Goal: Information Seeking & Learning: Learn about a topic

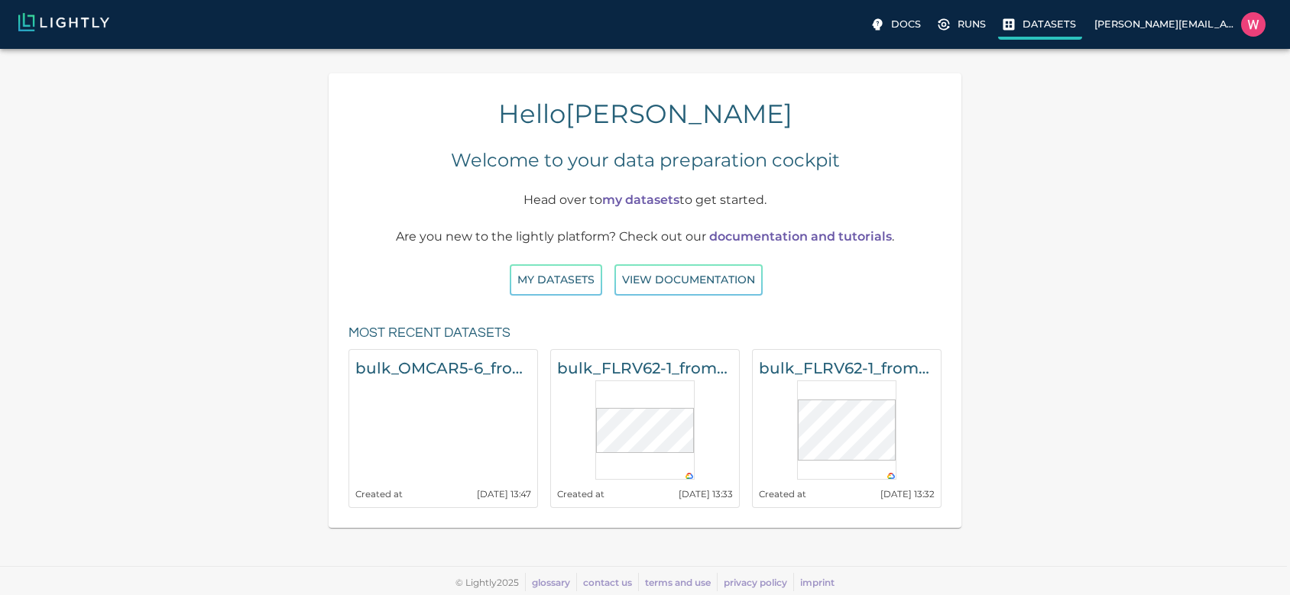
click at [1008, 28] on icon at bounding box center [1009, 24] width 11 height 11
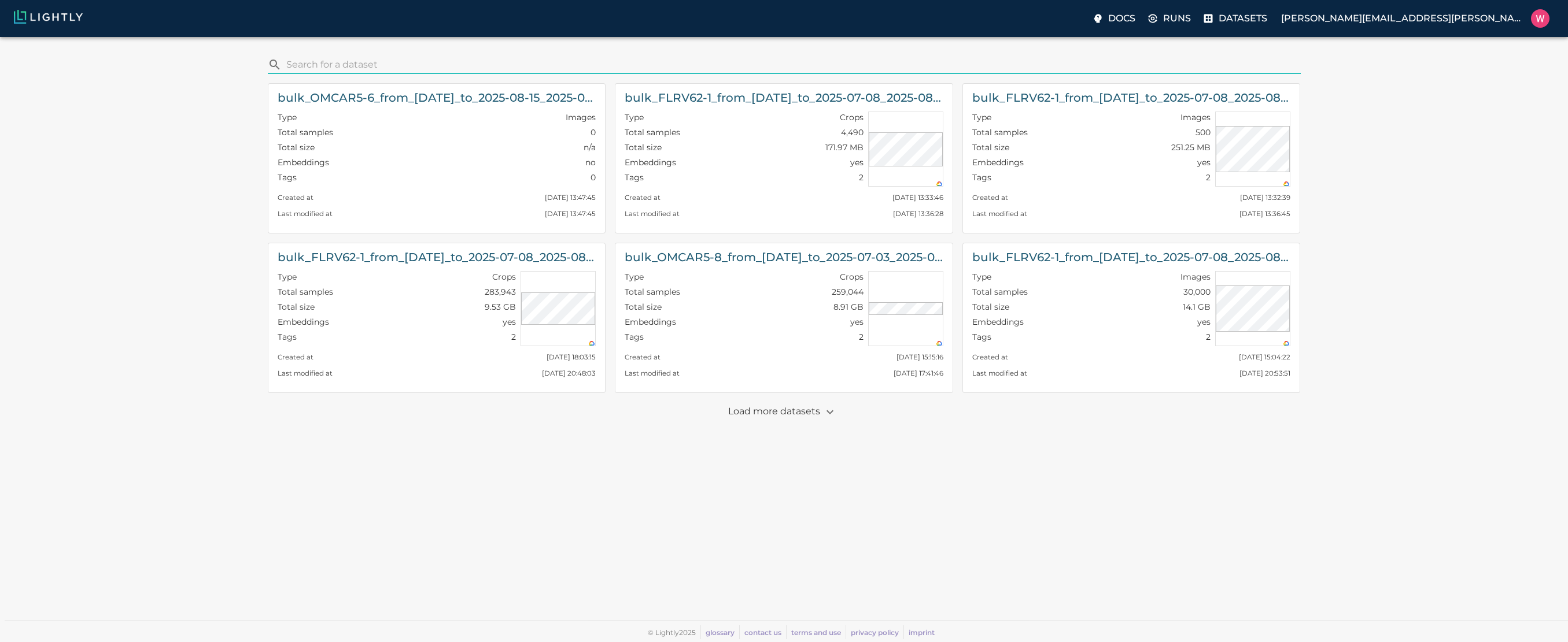
click at [821, 418] on p "Load more datasets" at bounding box center [784, 412] width 112 height 20
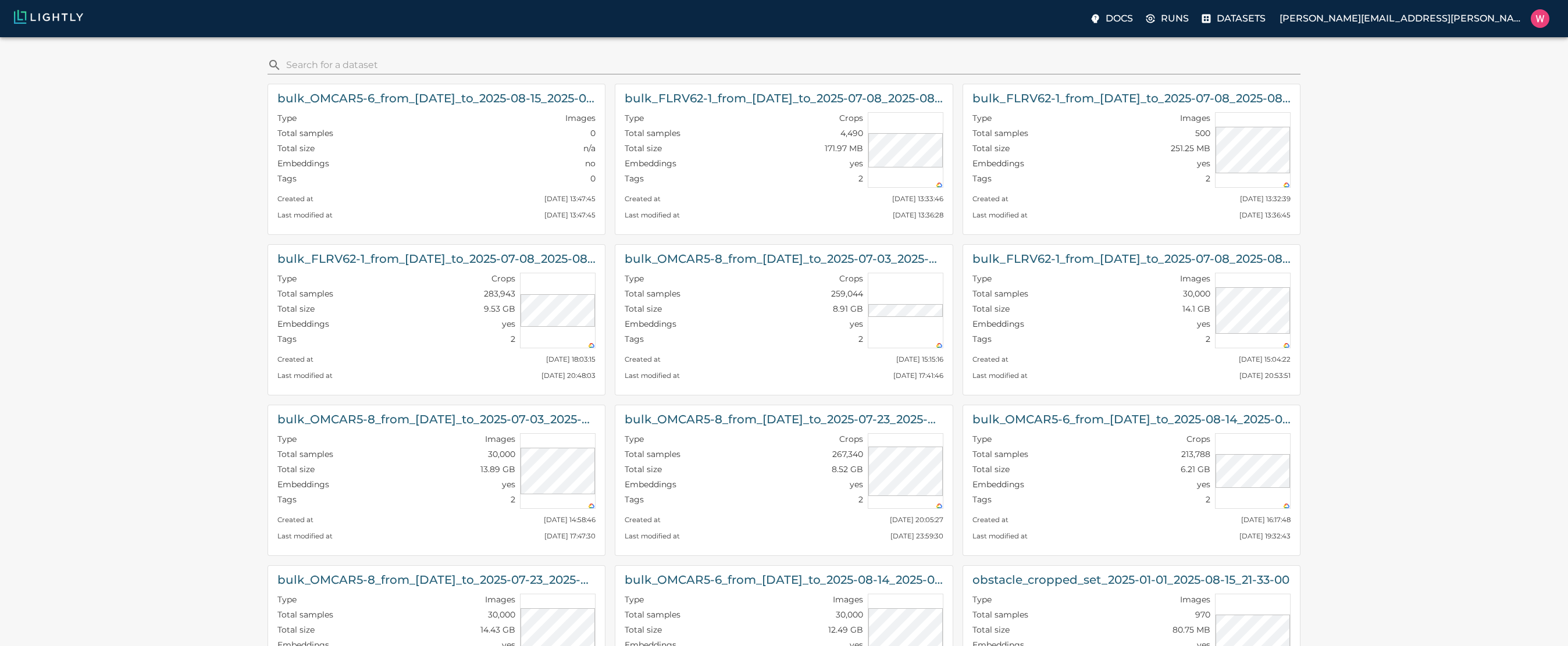
click at [383, 67] on input "search" at bounding box center [790, 65] width 1010 height 18
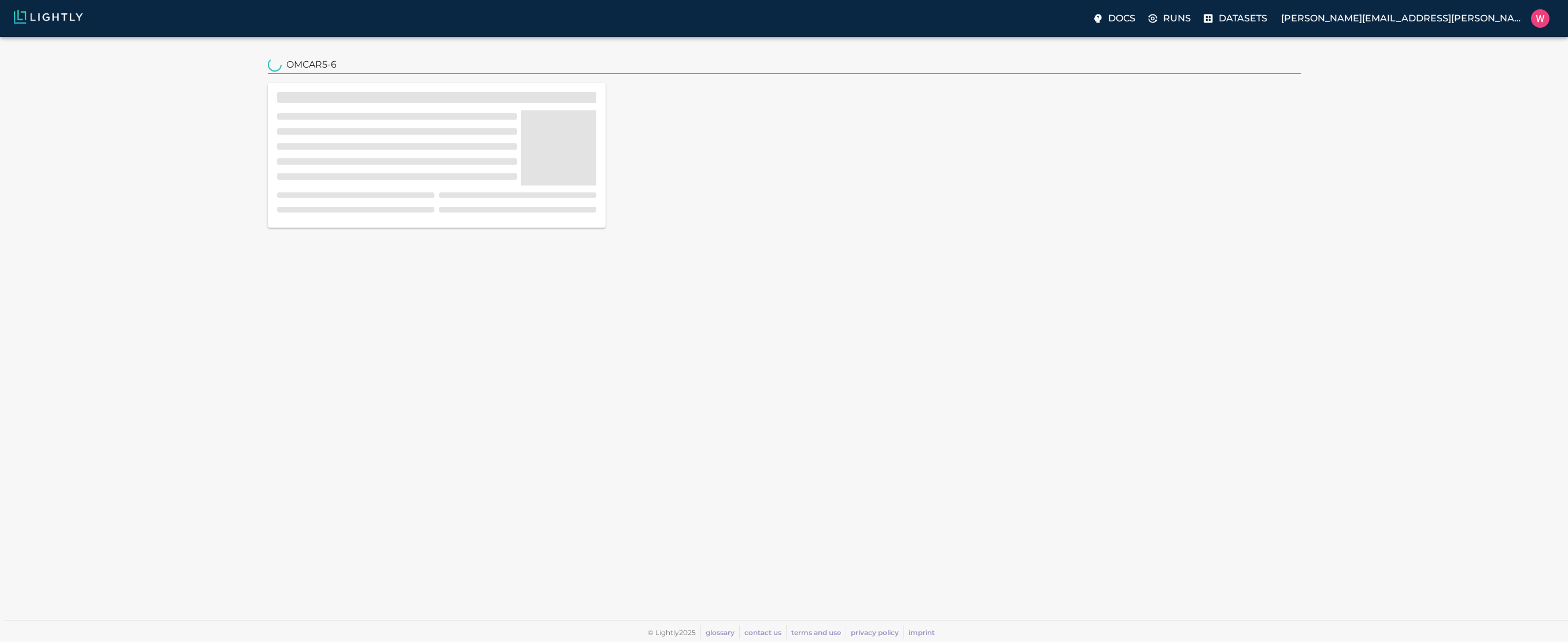
type input "OMCAR5-6"
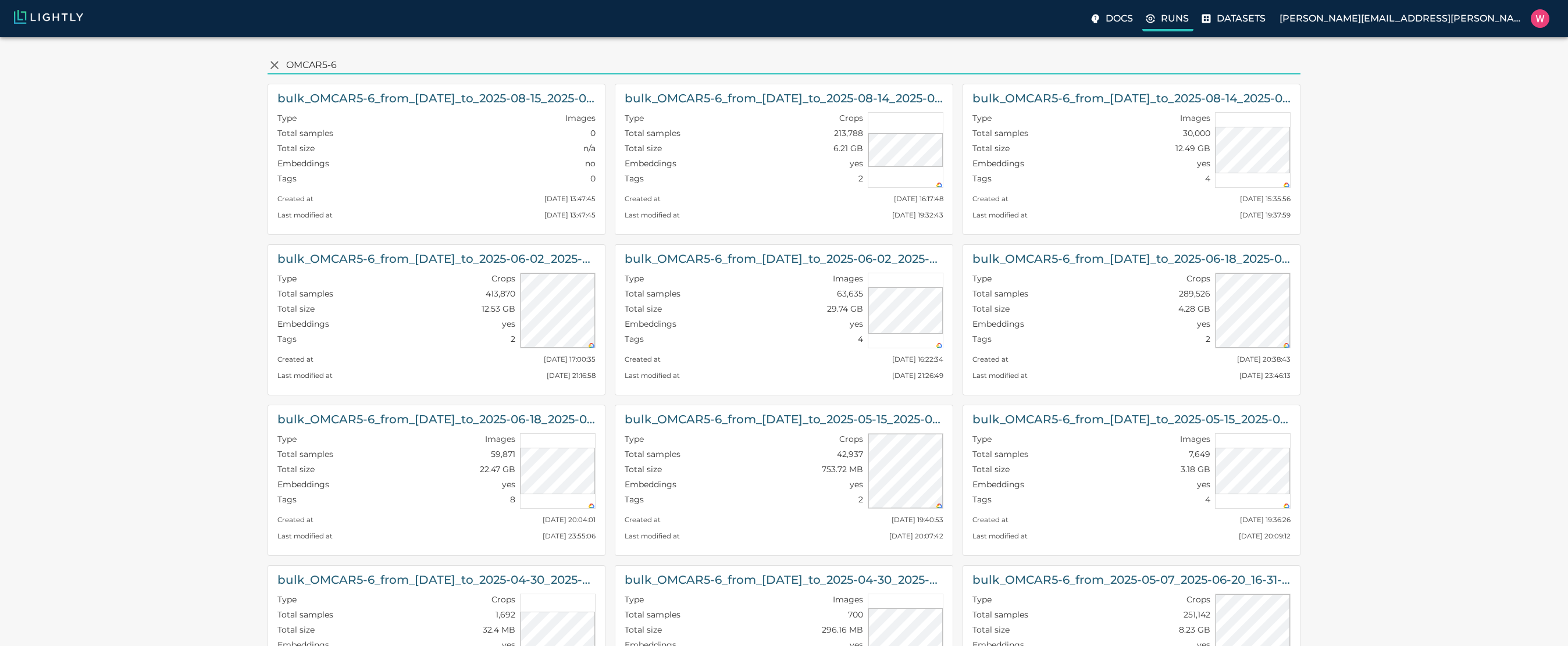
click at [981, 24] on p "Runs" at bounding box center [1175, 18] width 28 height 14
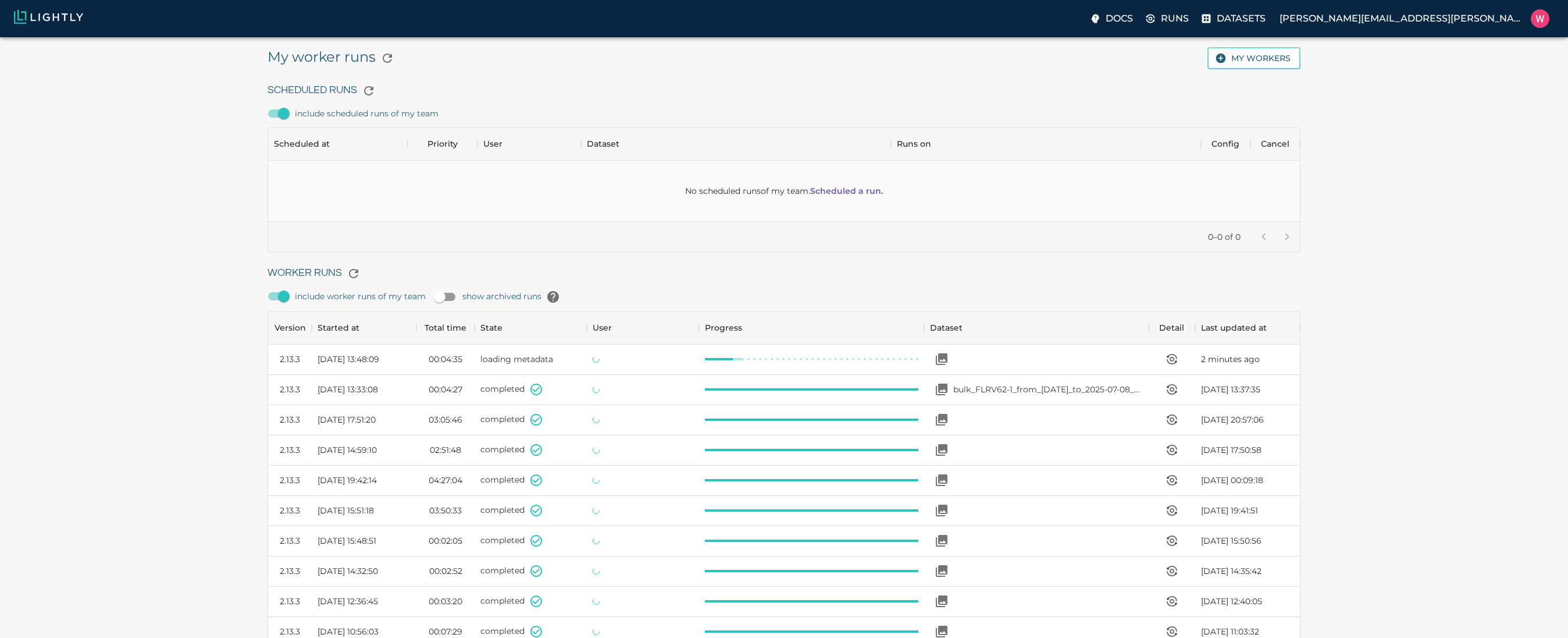
scroll to position [780, 1023]
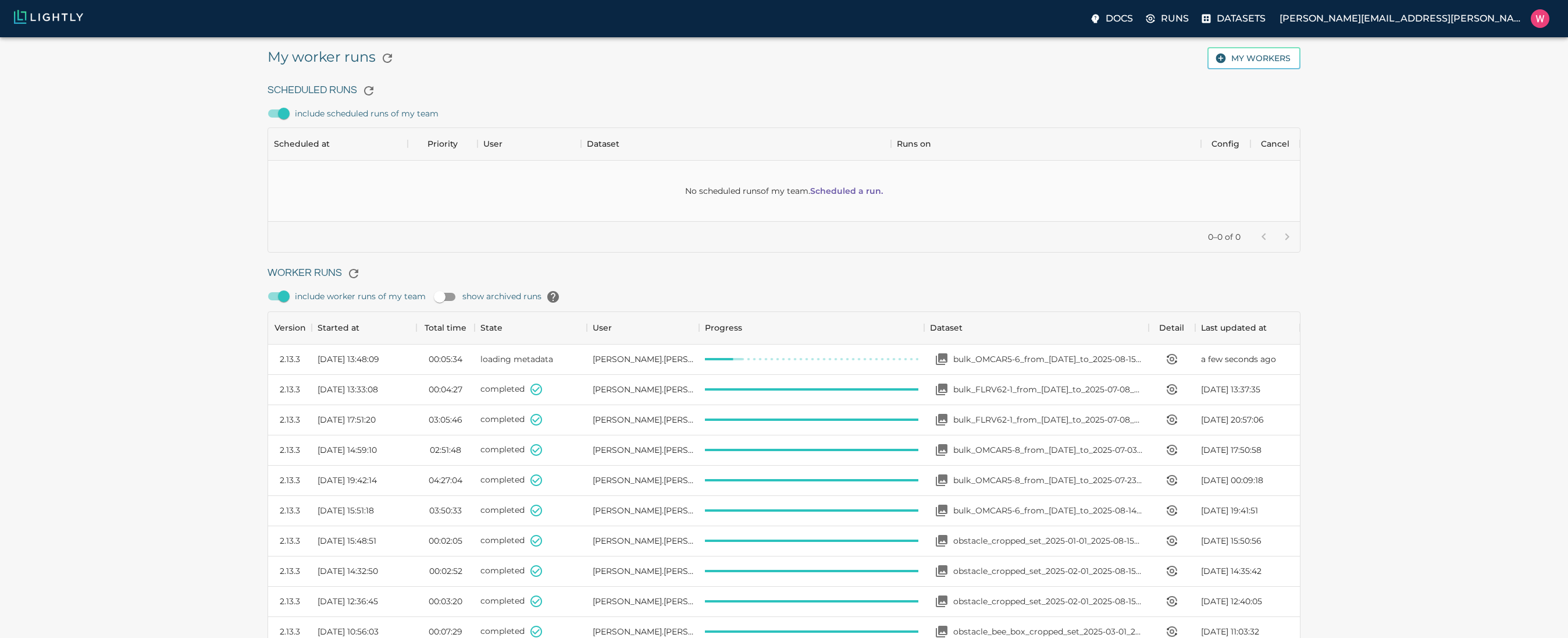
click at [138, 381] on div "My worker runs My workers Scheduled Runs include scheduled runs of my team No s…" at bounding box center [784, 589] width 1549 height 1086
click at [981, 446] on p "bulk_OMCAR5-8_from_[DATE]_to_2025-07-03_2025-08-18_21-24-17" at bounding box center [1048, 449] width 189 height 11
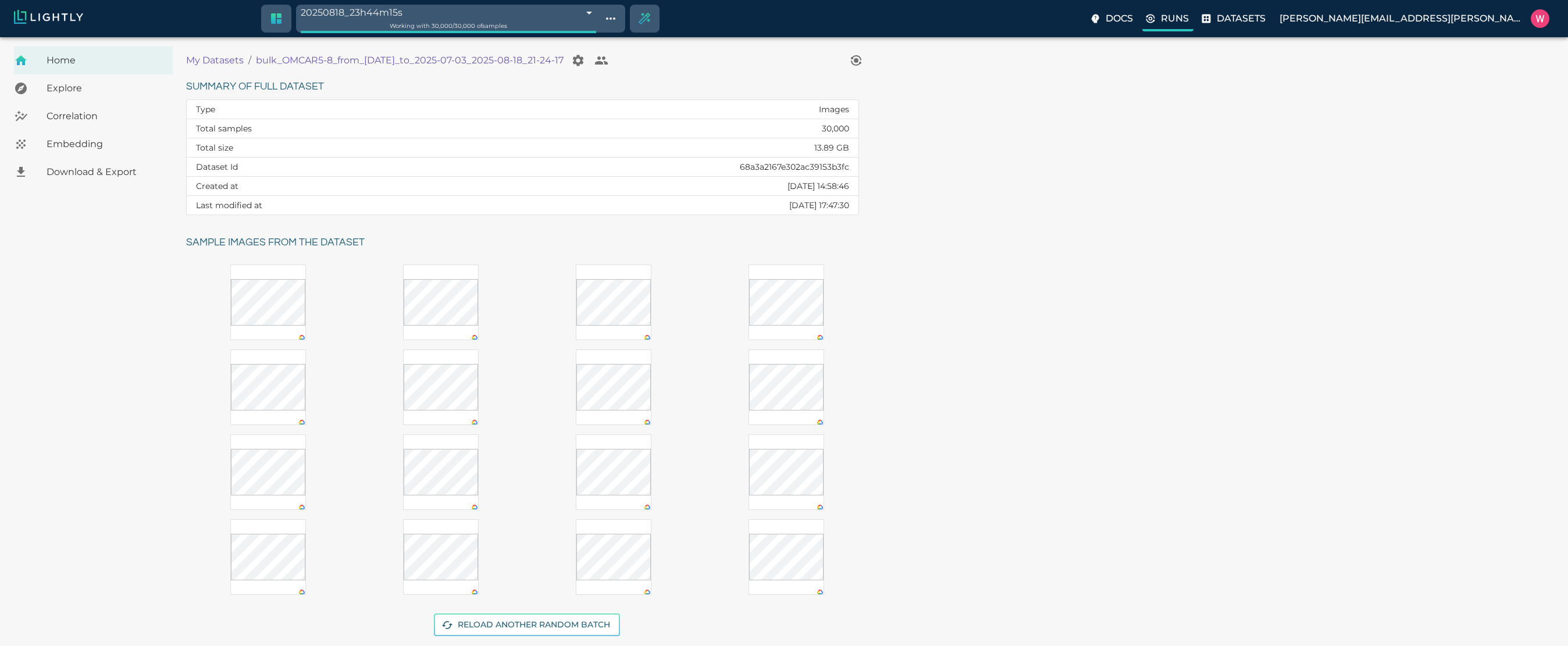
click at [1194, 15] on label "Runs" at bounding box center [1167, 20] width 51 height 24
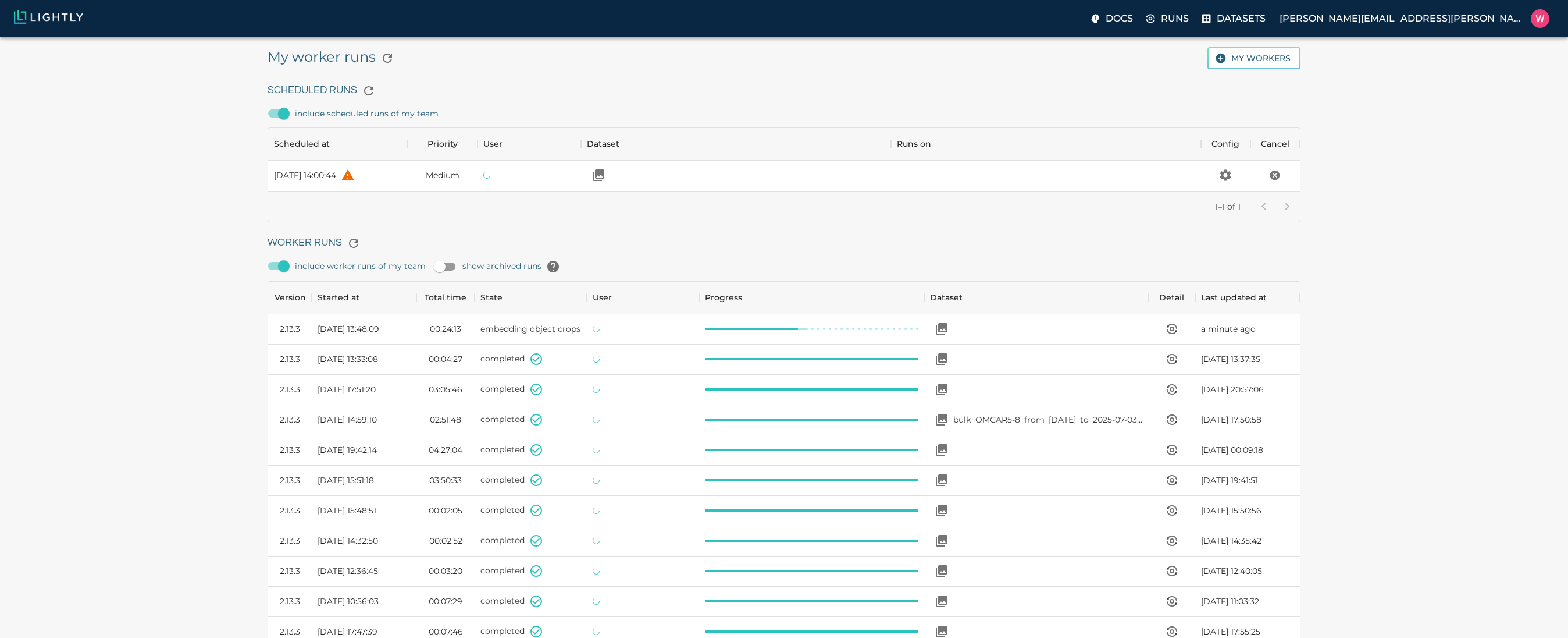
scroll to position [780, 1023]
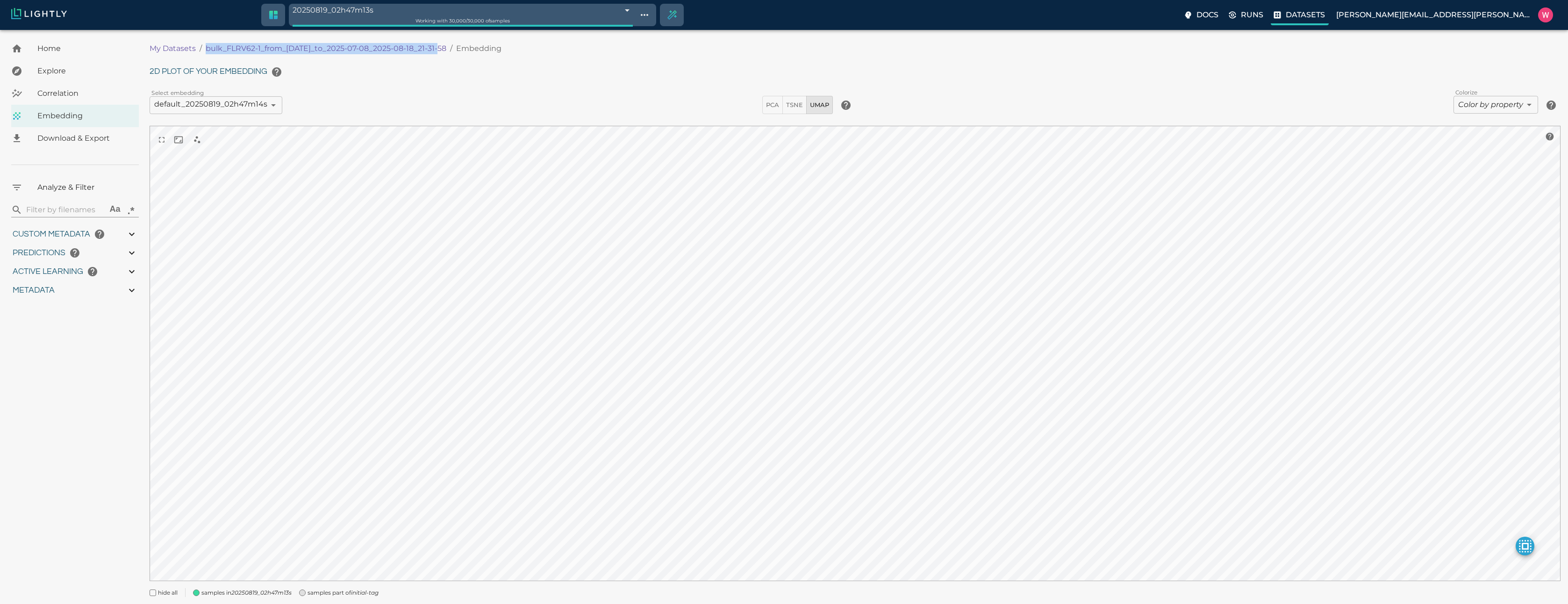
click at [1281, 15] on icon at bounding box center [1277, 15] width 7 height 7
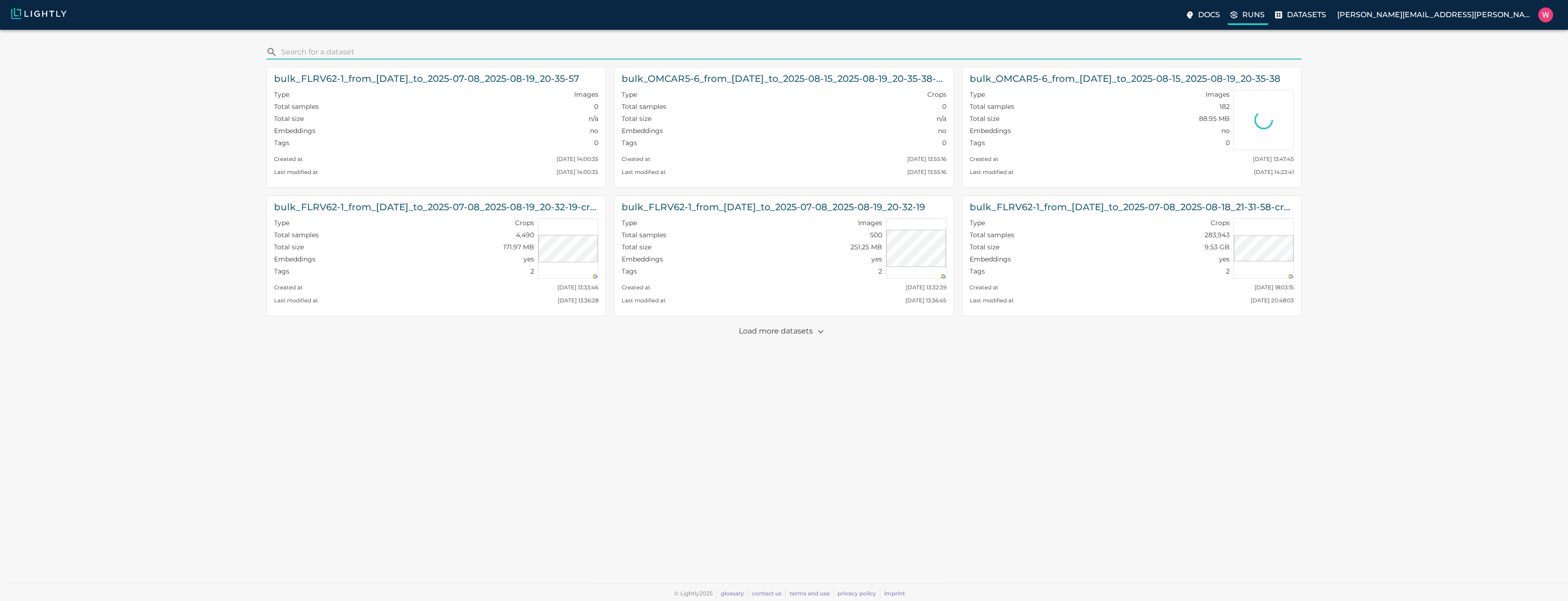
click at [1269, 17] on label "Runs" at bounding box center [1247, 16] width 41 height 19
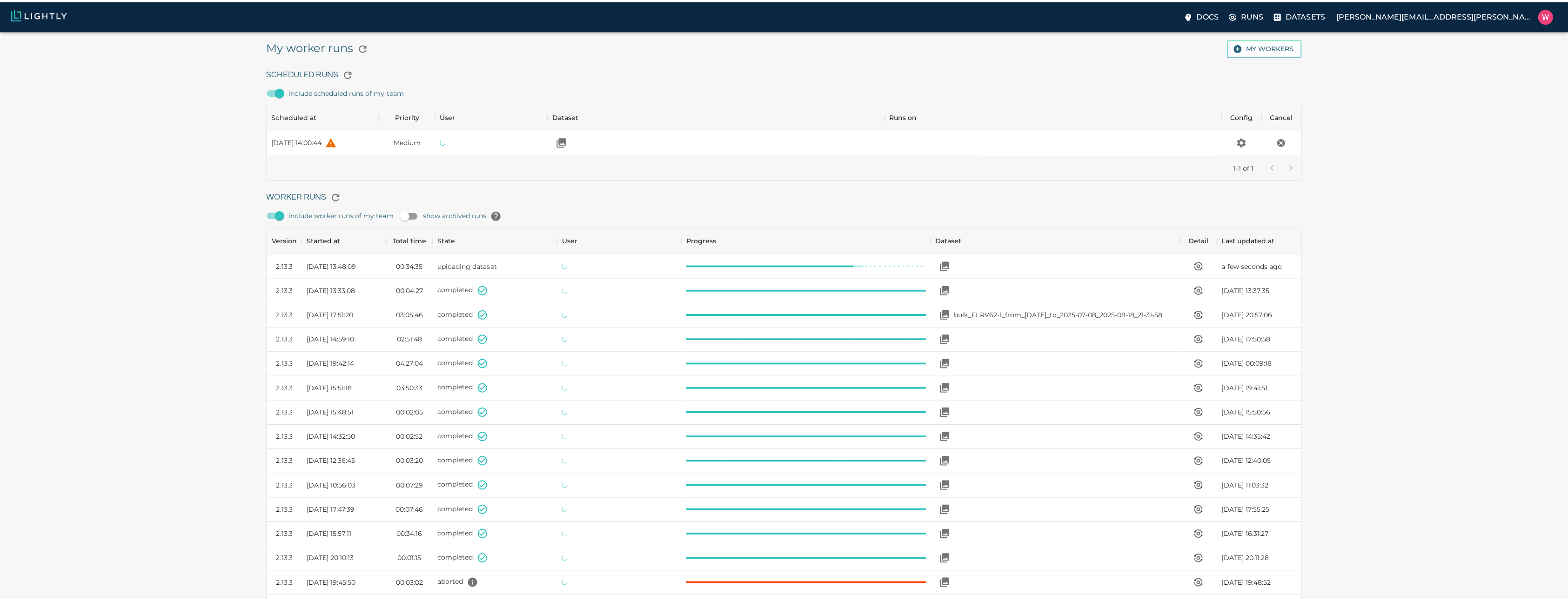
scroll to position [624, 1023]
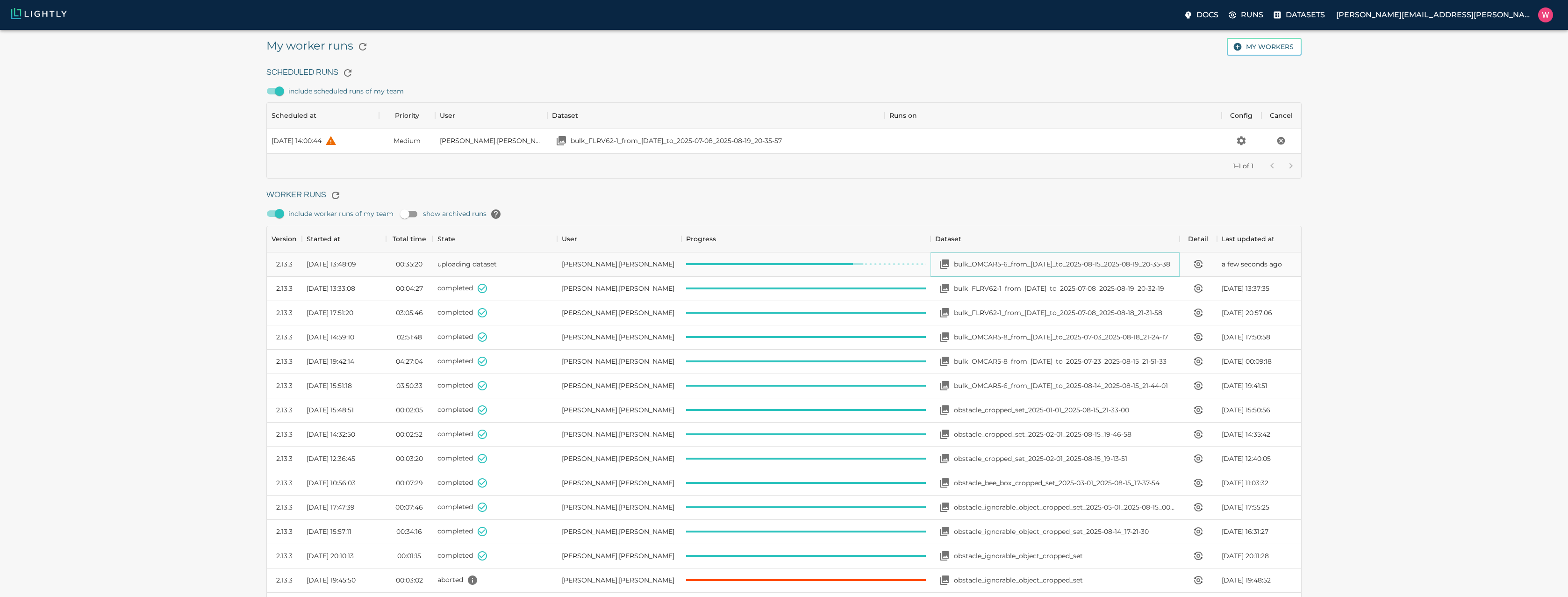
click at [1023, 269] on p "bulk_OMCAR5-6_from_[DATE]_to_2025-08-15_2025-08-19_20-35-38" at bounding box center [1062, 264] width 216 height 9
click at [1199, 263] on icon "View worker run detail" at bounding box center [1198, 264] width 3 height 3
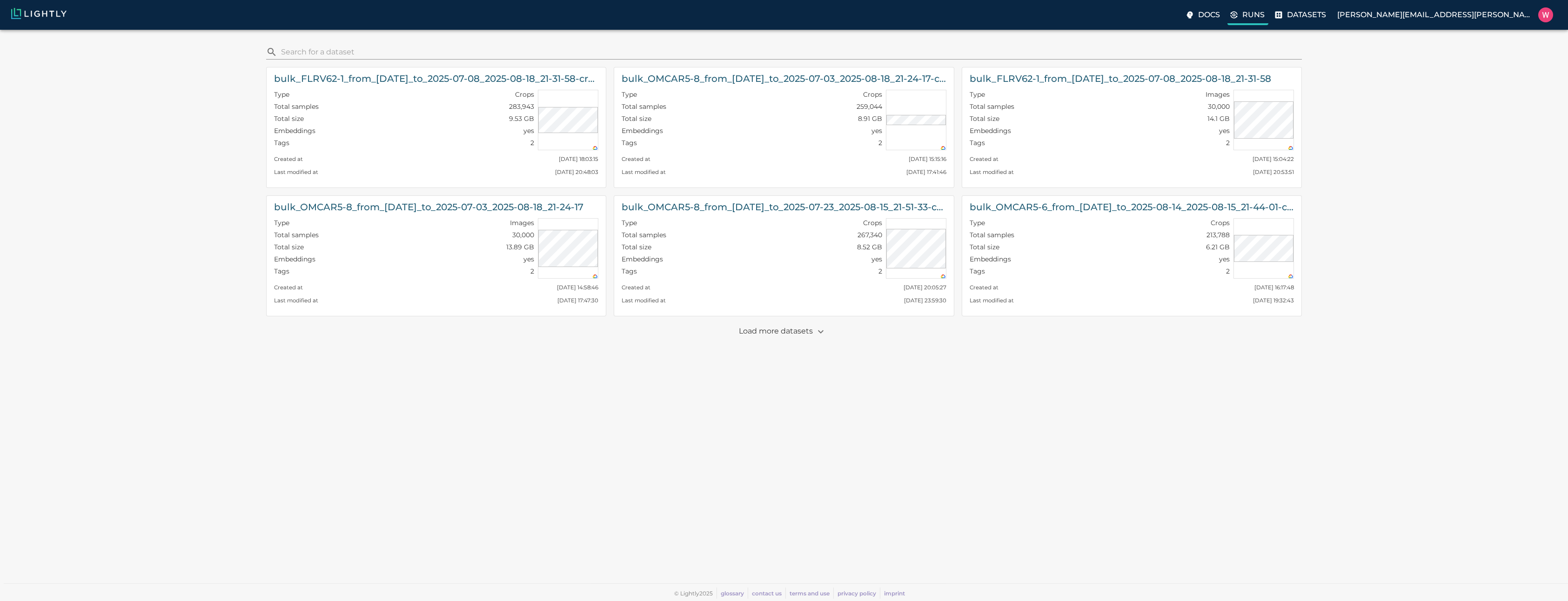
click at [1265, 13] on p "Runs" at bounding box center [1253, 15] width 23 height 11
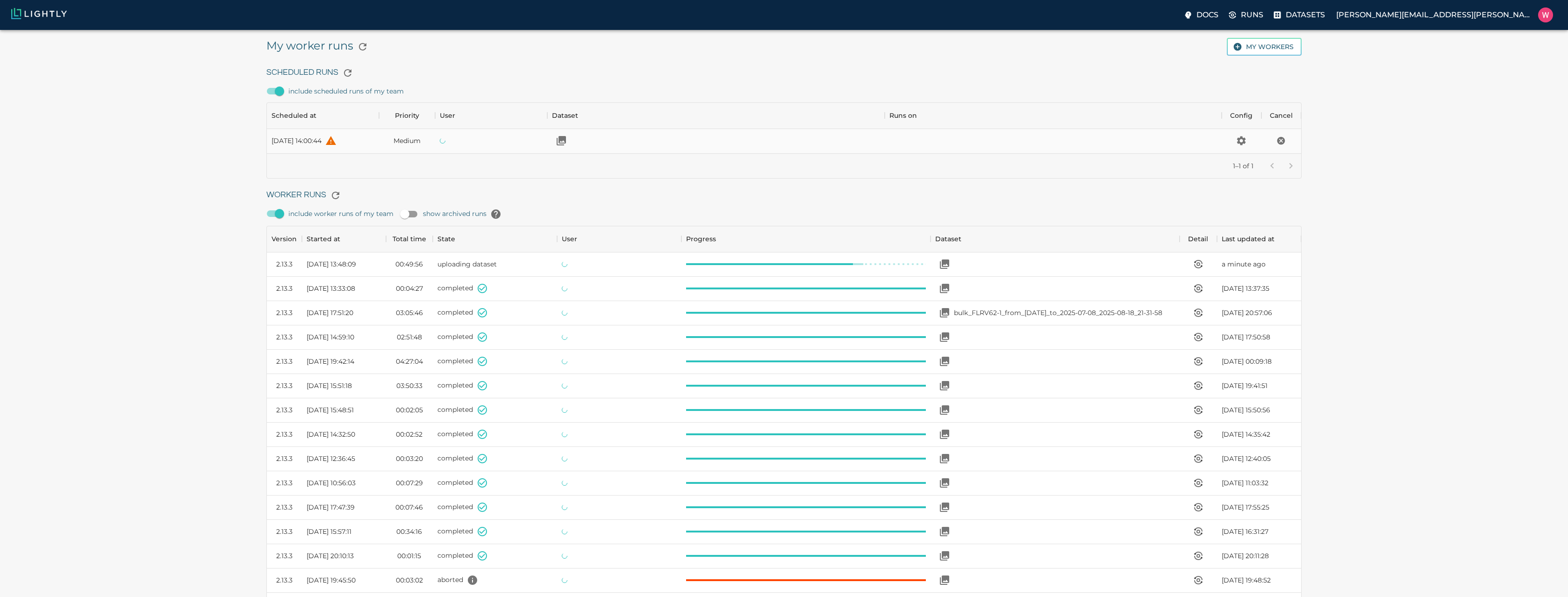
scroll to position [627, 1028]
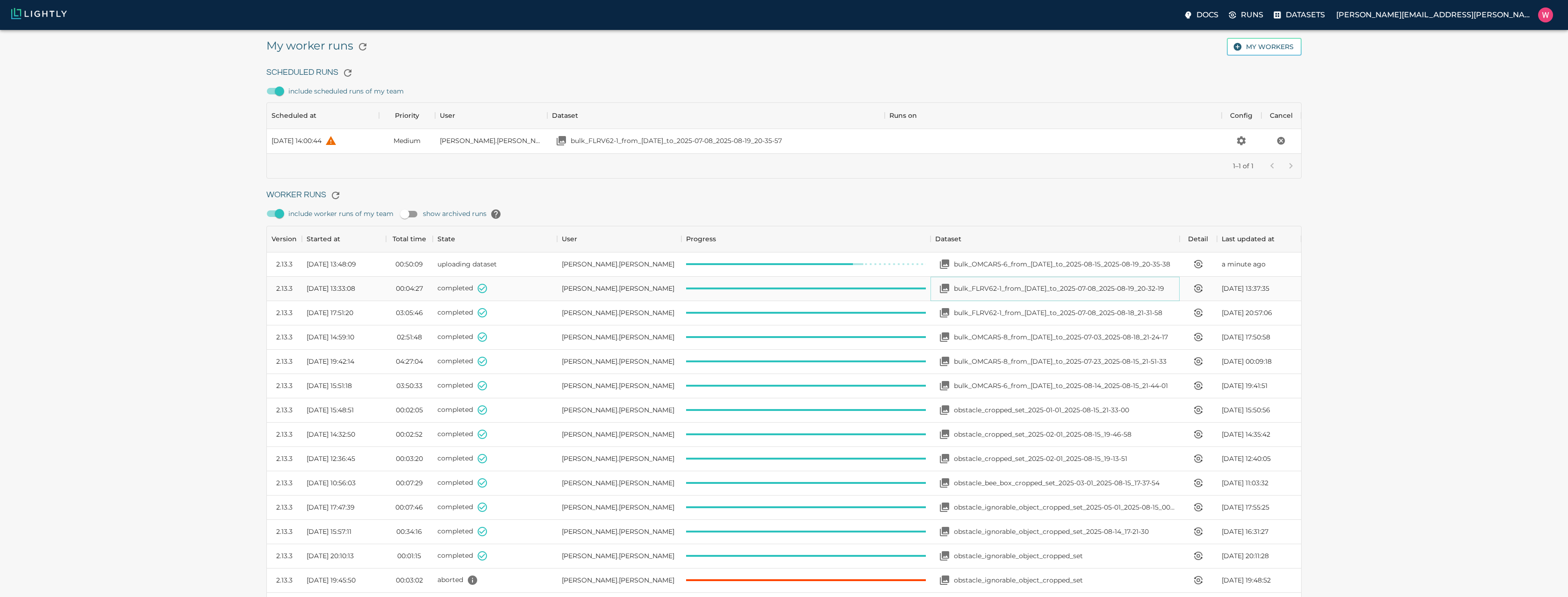
click at [1107, 290] on p "bulk_FLRV62-1_from_[DATE]_to_2025-07-08_2025-08-19_20-32-19" at bounding box center [1059, 288] width 210 height 9
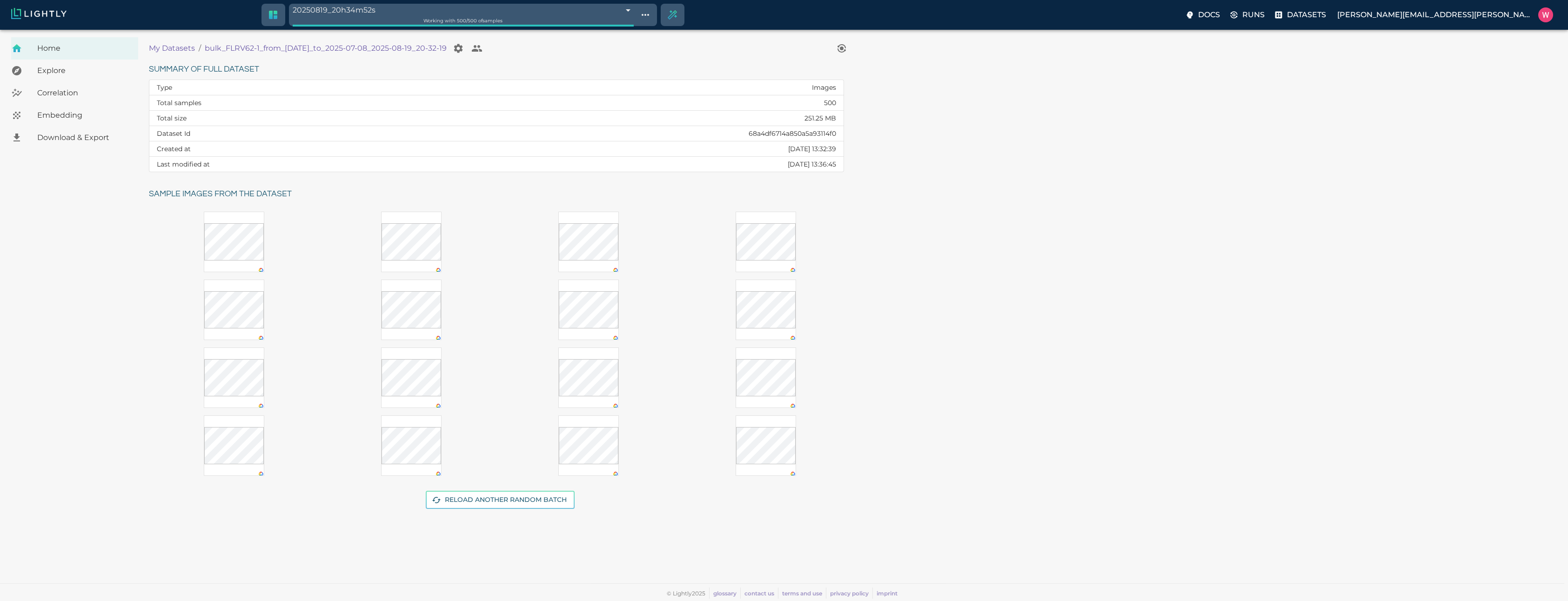
click at [94, 113] on span "Embedding" at bounding box center [84, 115] width 94 height 11
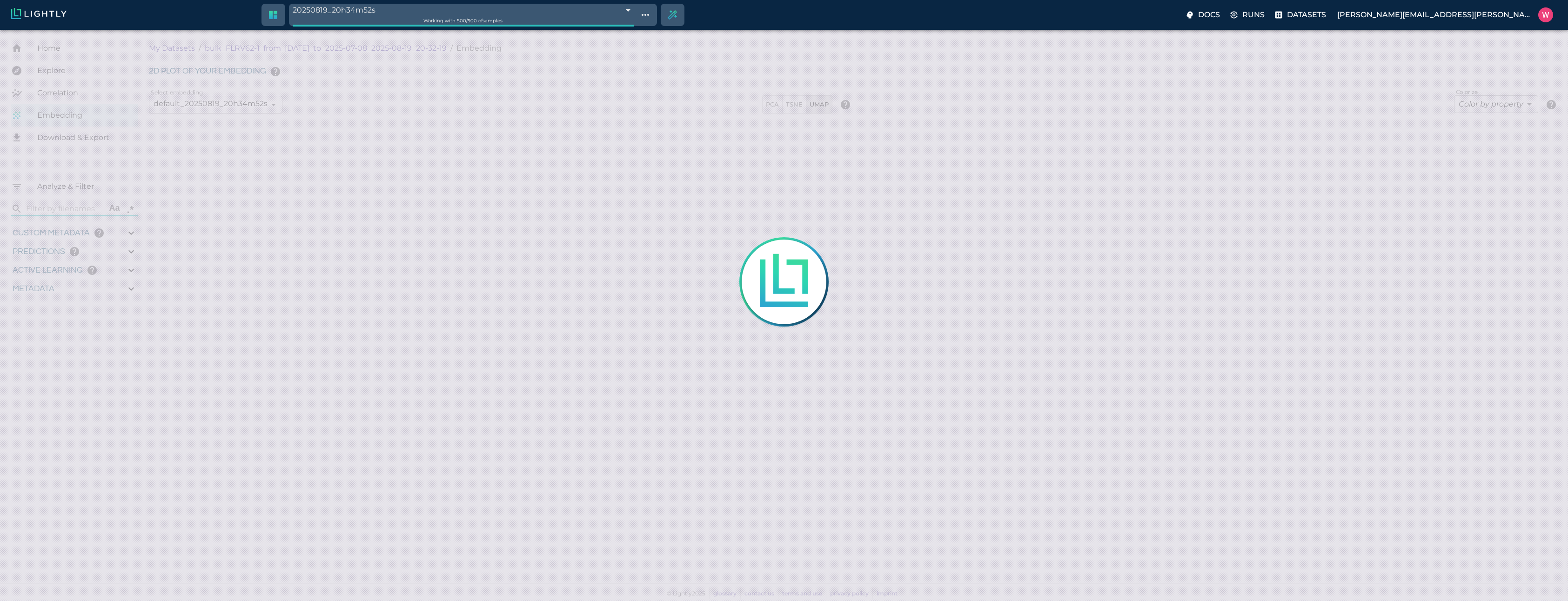
type input "1751900348.09581"
type input "1752019018.24481"
type input "0.999"
type input "0.942"
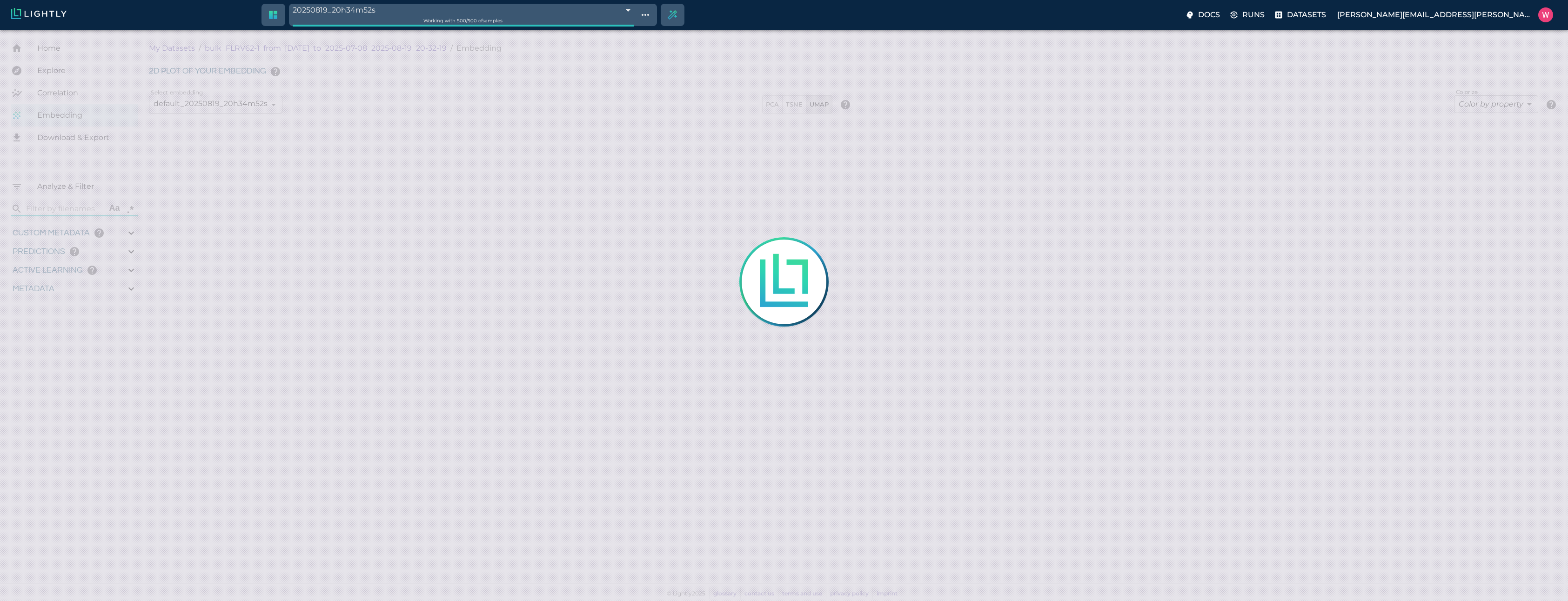
type input "0.942"
type input "9007199254740991"
type input "0.902254104614258"
type input "5.21625410461426"
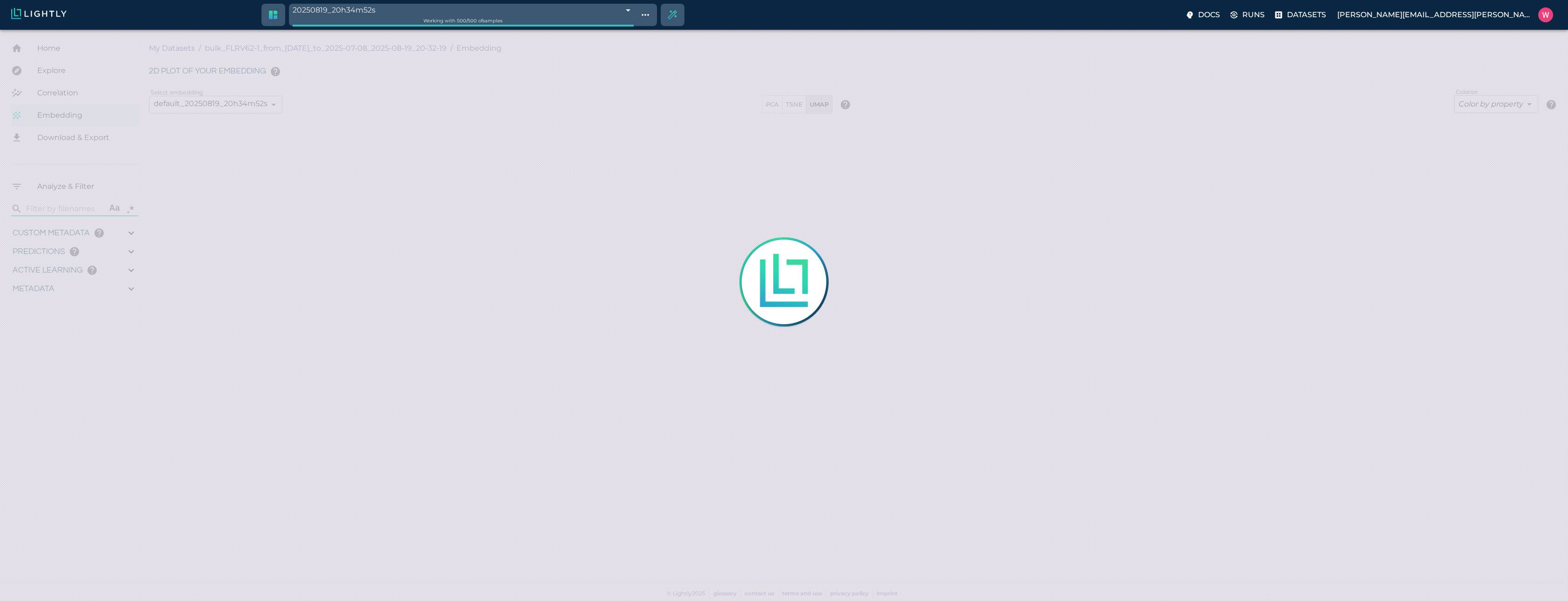
type input "1.21299254894257"
type input "21.0179925489426"
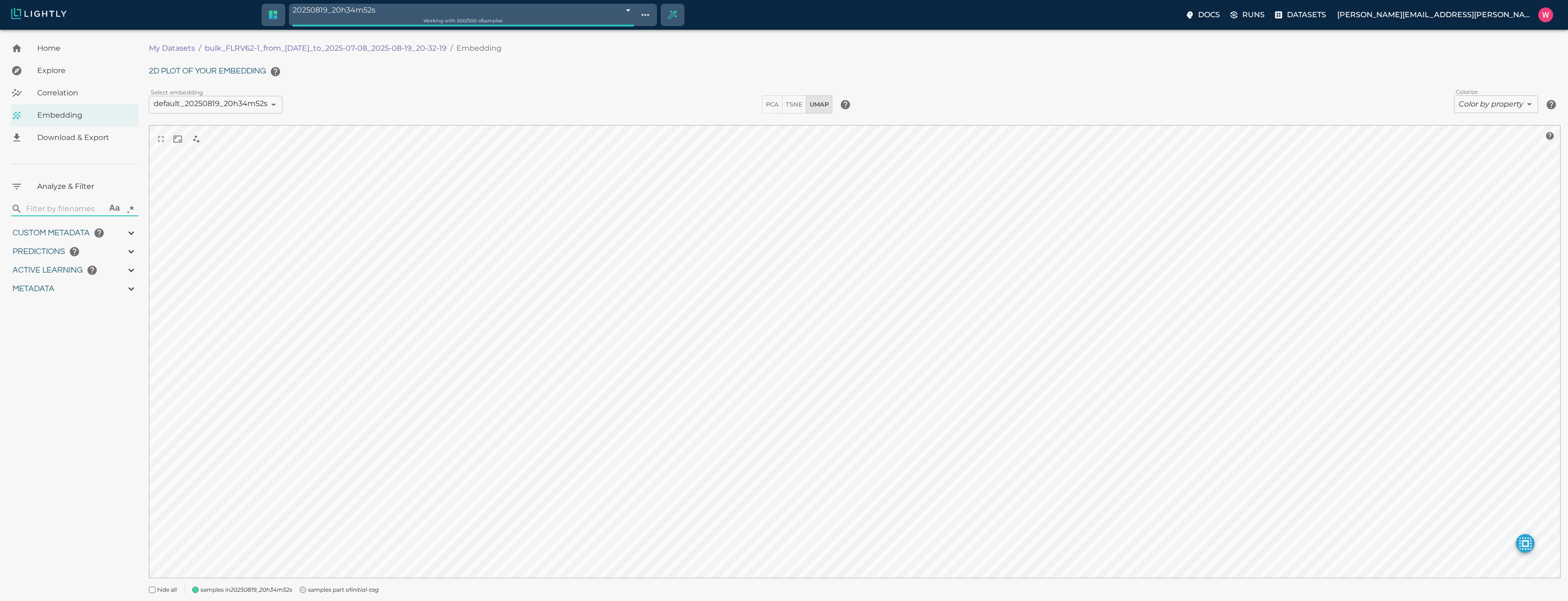
type input "1751900348.09581"
type input "1752019018.24481"
type input "0.999"
type input "0.942"
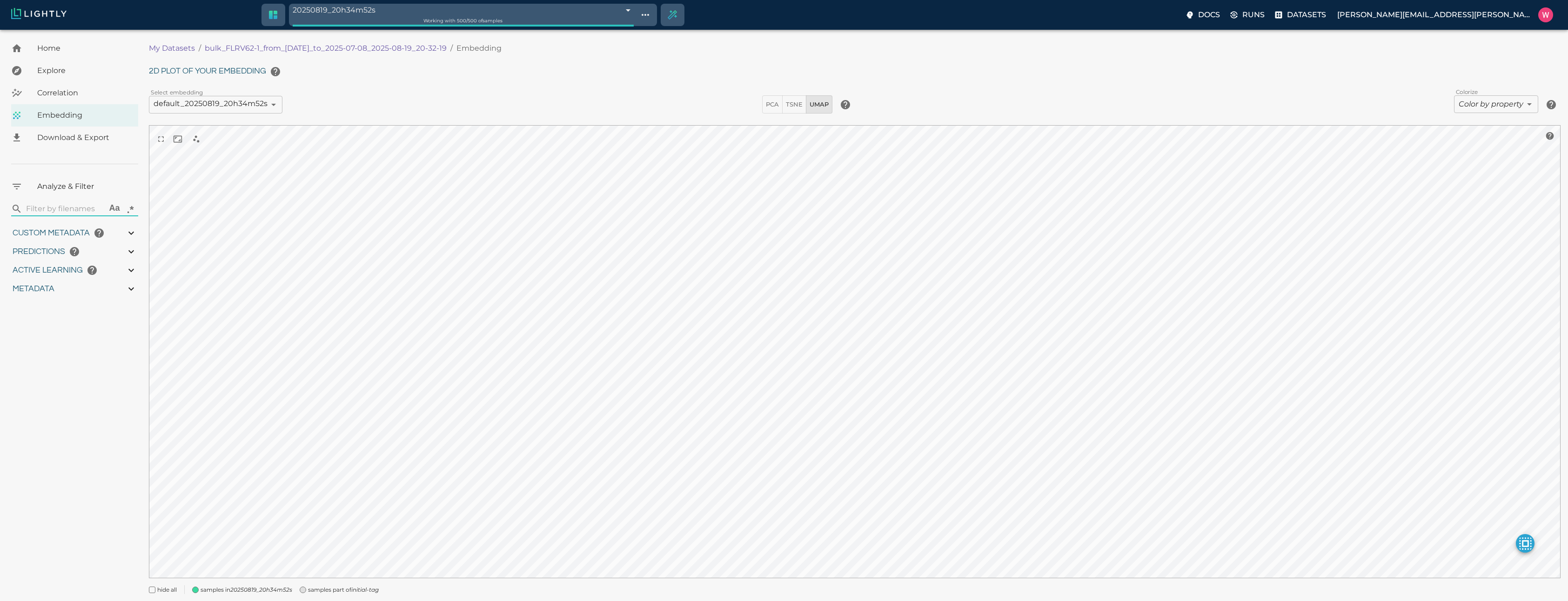
type input "0.942"
type input "9007199254740991"
type input "0.902254104614258"
type input "5.21625410461426"
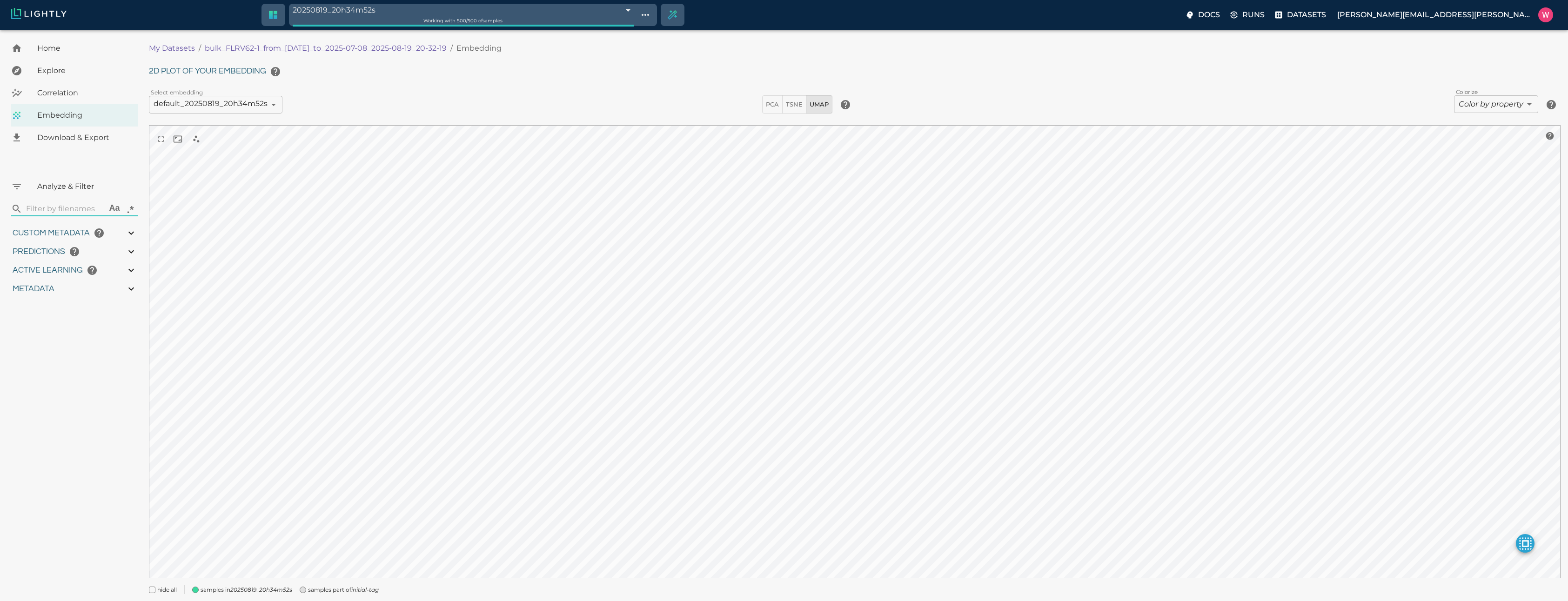
type input "1.21299254894257"
type input "21.0179925489426"
type input "1751900348.09581"
type input "1752019018.24481"
type input "0.999"
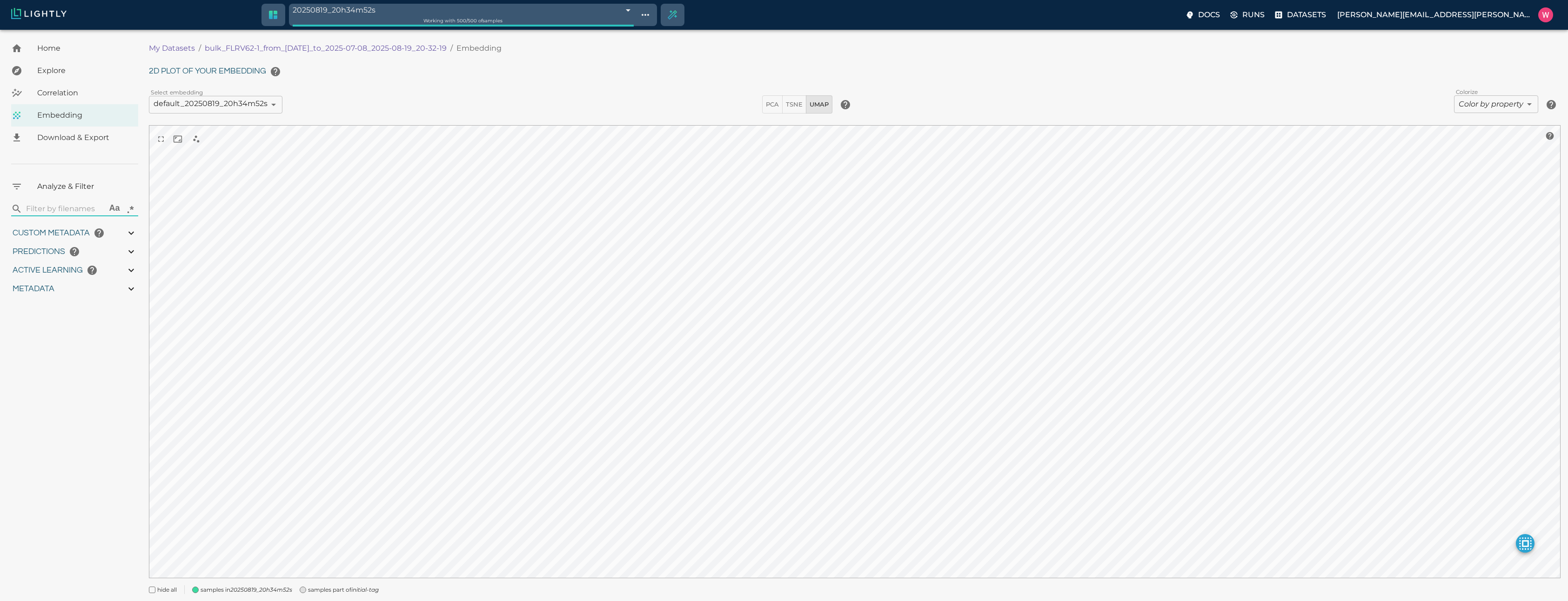
type input "0.999"
type input "0.942"
type input "0.902254104614258"
type input "5.21625410461426"
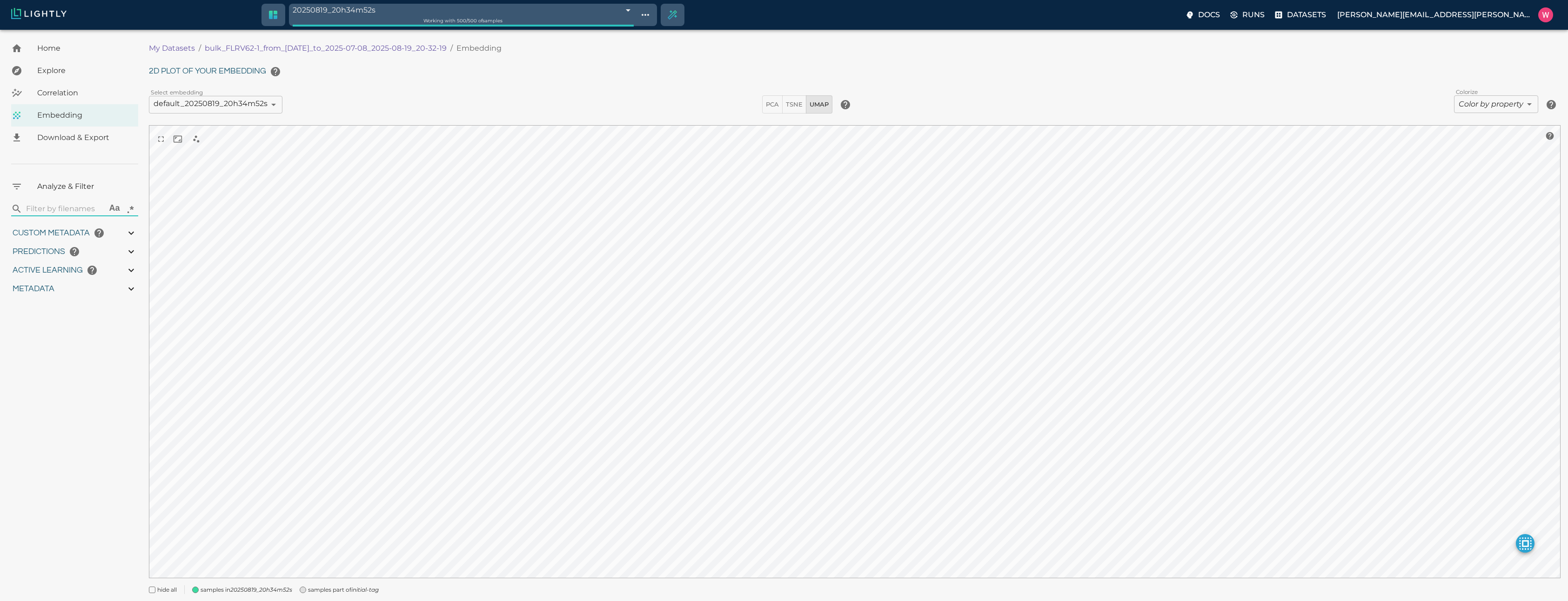
type input "1.21299254894257"
type input "21.0179925489426"
type input "1751900348.09581"
type input "1752019018.24481"
type input "0.999"
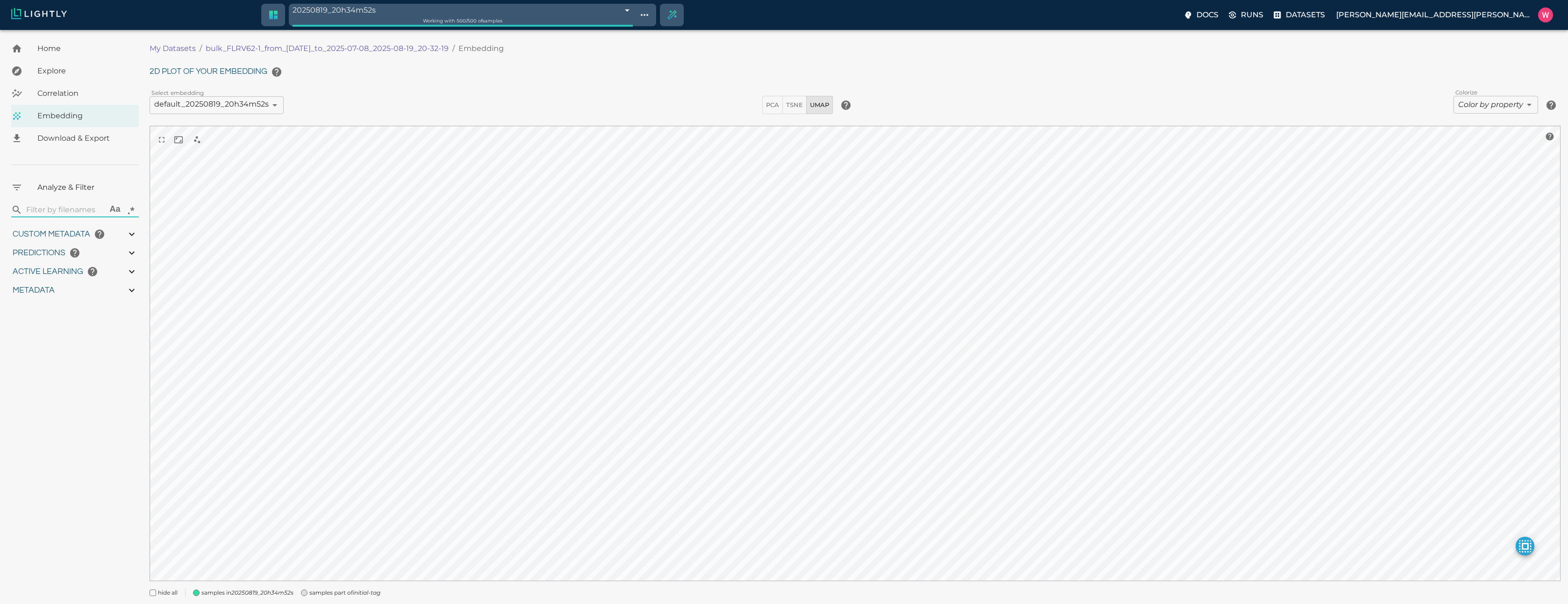
type input "0.999"
type input "0.942"
type input "0.902254104614258"
type input "5.21625410461426"
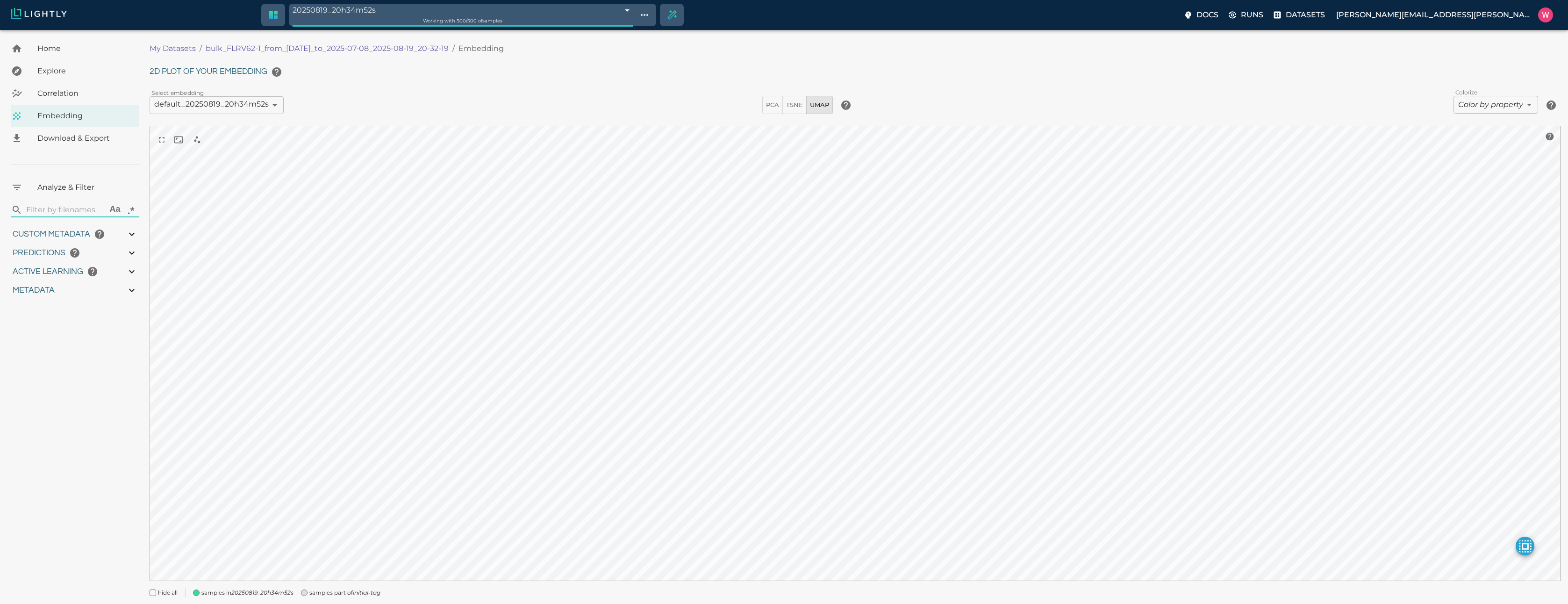
type input "1.21299254894257"
type input "21.0179925489426"
click at [1473, 100] on body "20250819_20h34m52s 68a4dfec7b590d9ea69b265b Working with 500 / 500 of samples D…" at bounding box center [784, 330] width 1568 height 600
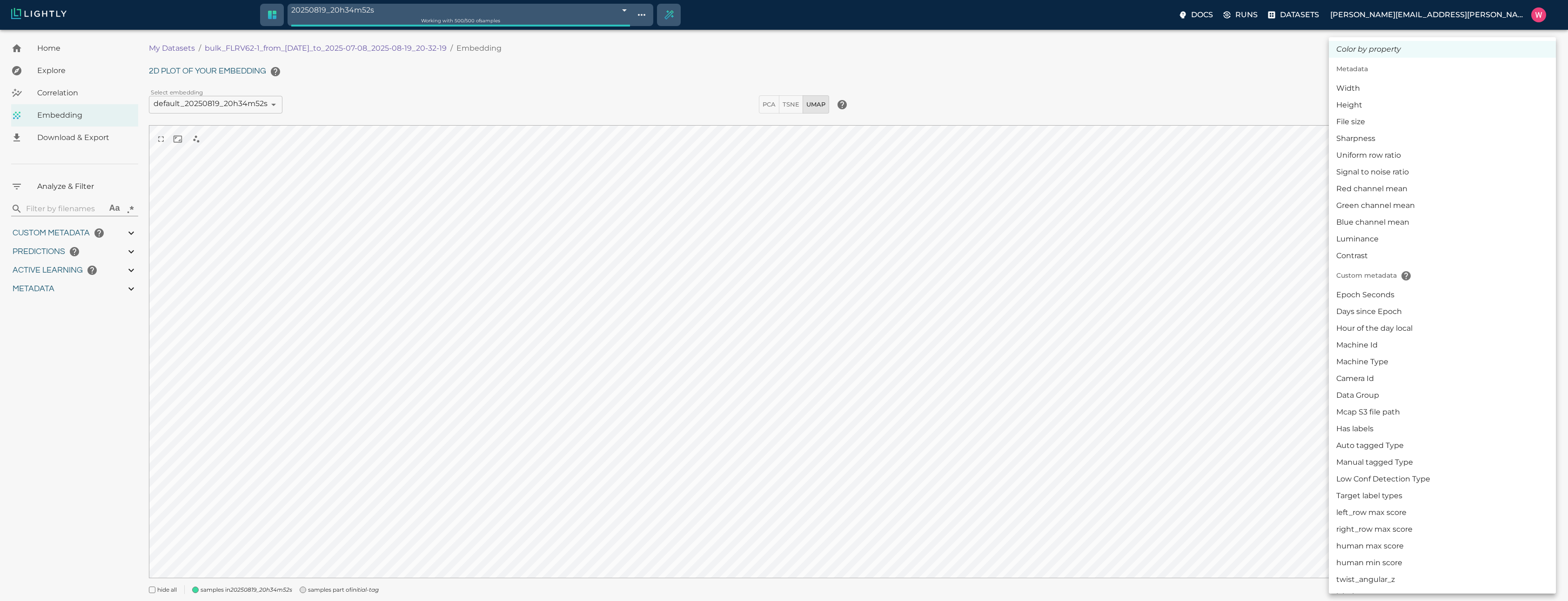
scroll to position [223, 0]
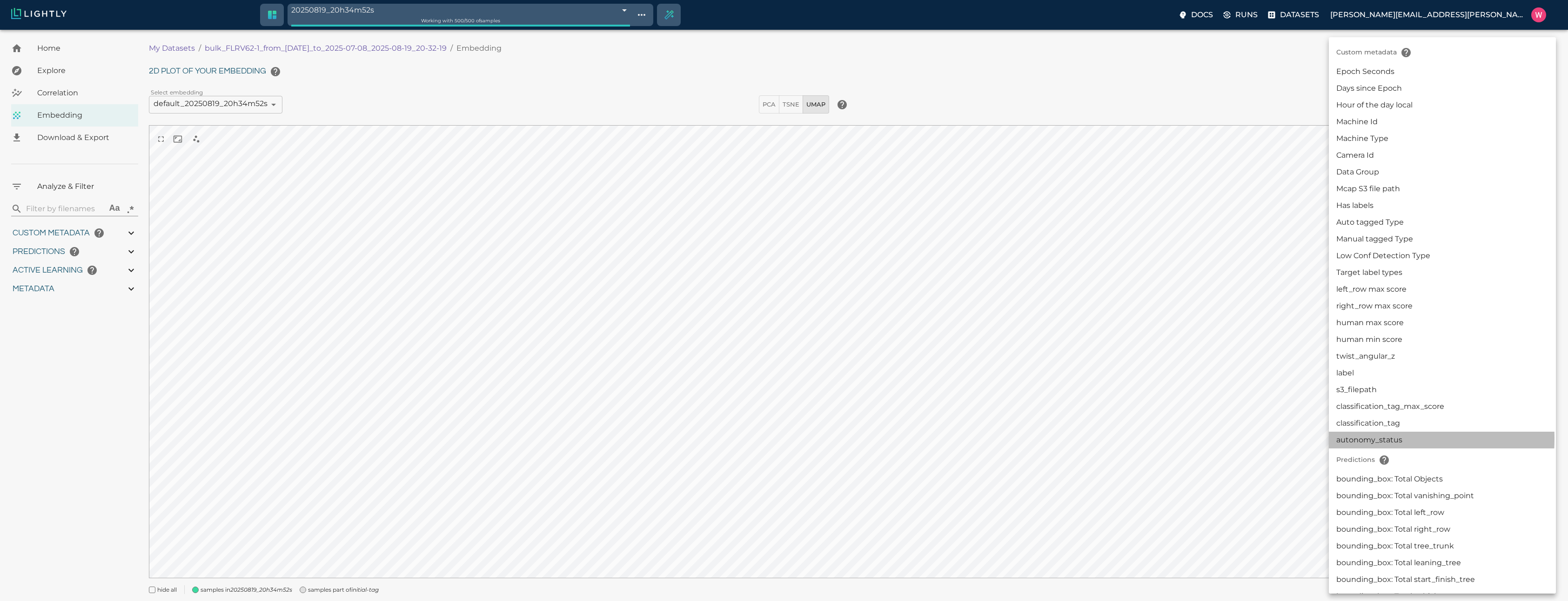
click at [1363, 439] on li "autonomy_status" at bounding box center [1442, 440] width 227 height 17
type input "userDefined|CATEGORICAL_STRING|autonomy_status"
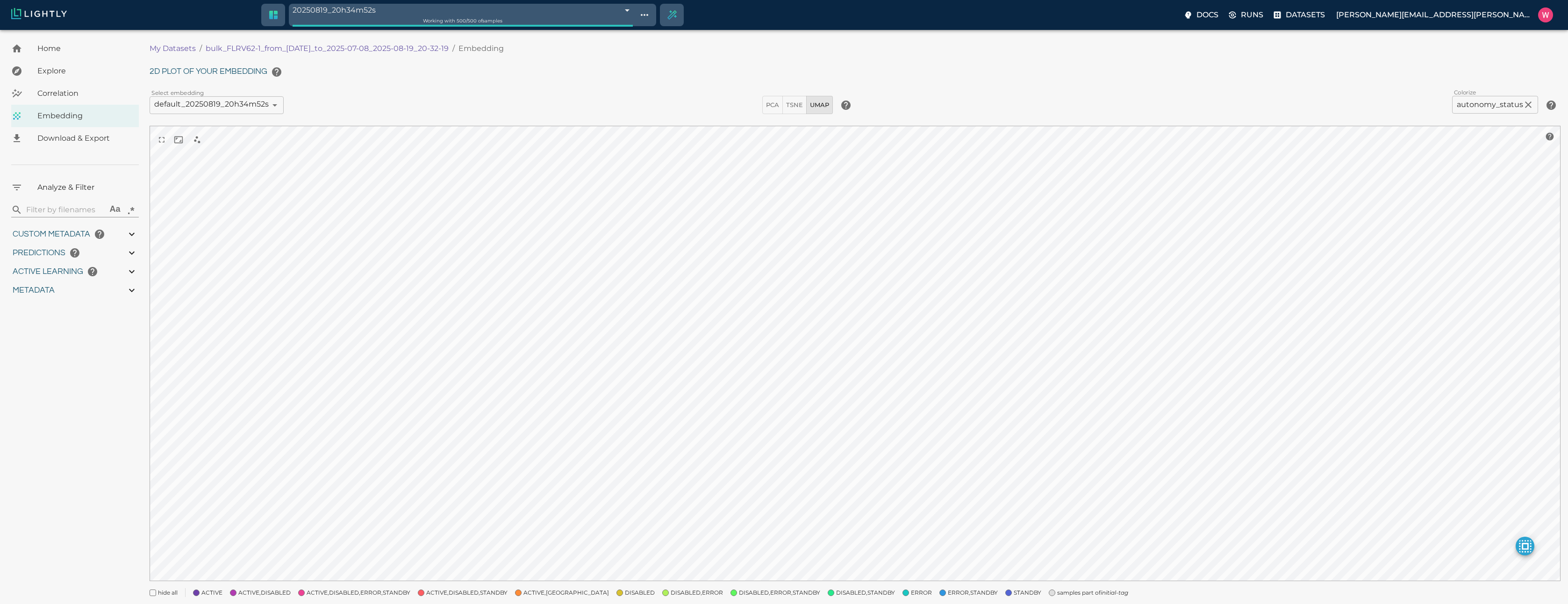
click at [93, 87] on div "Correlation" at bounding box center [75, 94] width 128 height 23
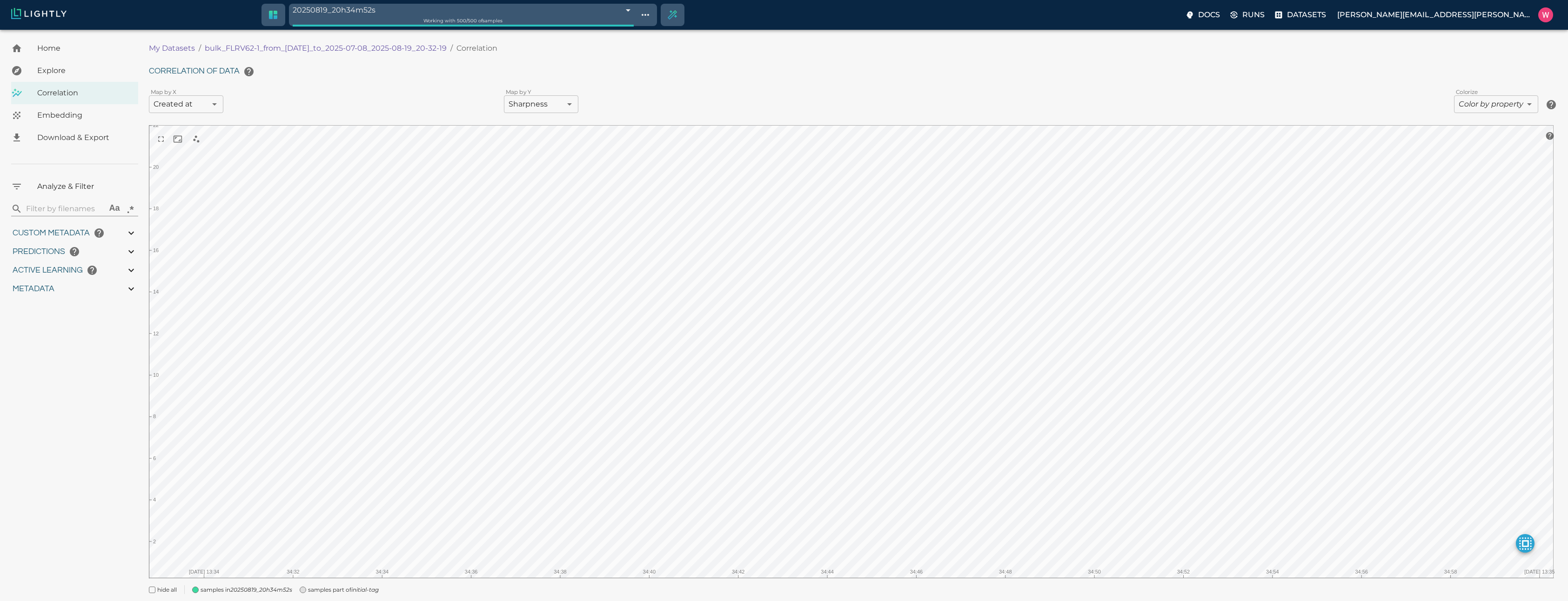
click at [217, 103] on body "20250819_20h34m52s 68a4dfec7b590d9ea69b265b Working with 500 / 500 of samples D…" at bounding box center [784, 328] width 1568 height 597
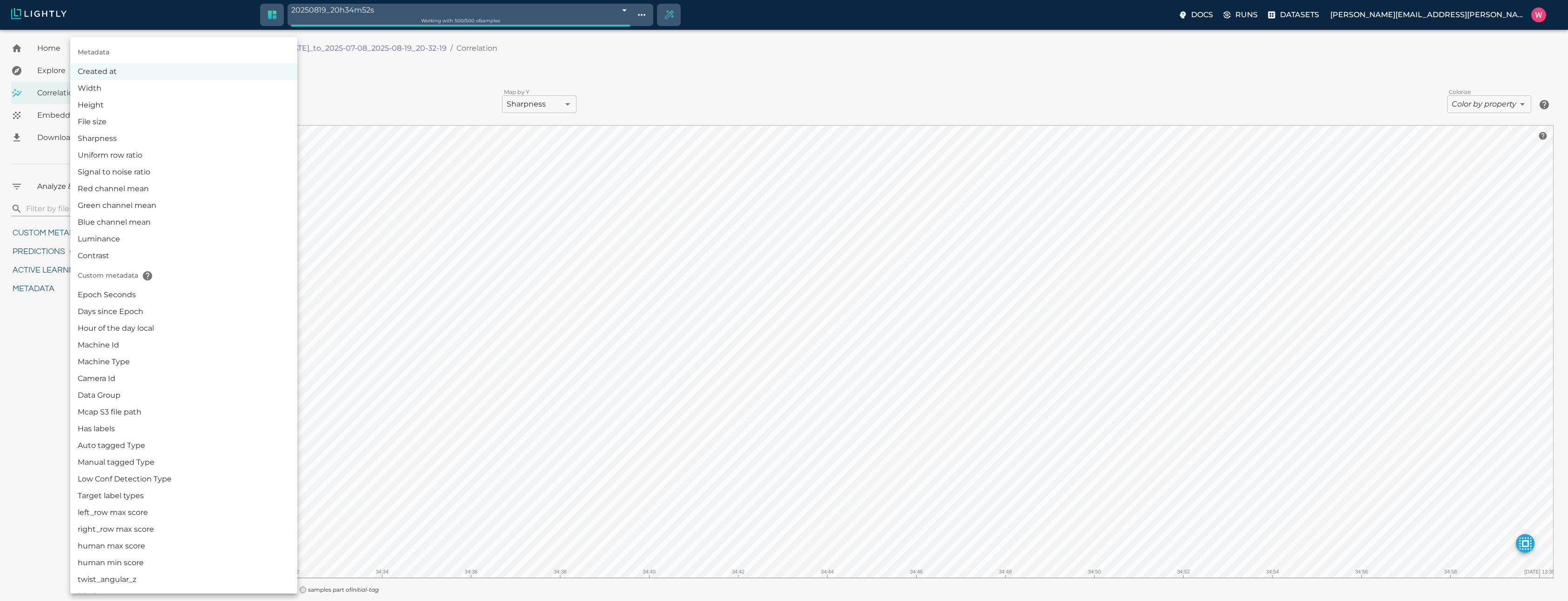
click at [195, 301] on li "Epoch Seconds" at bounding box center [183, 295] width 227 height 17
type input "userDefined|NUMERIC_FLOAT|Epoch Seconds"
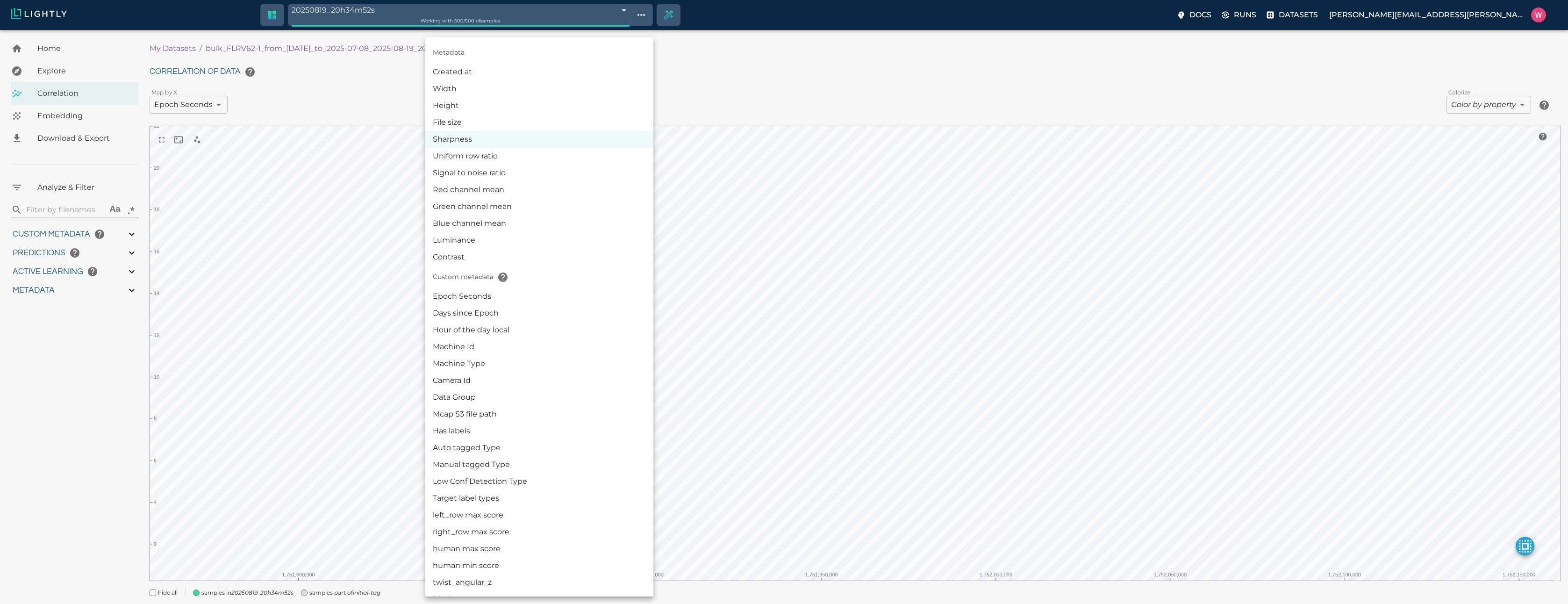
click at [553, 106] on body "20250819_20h34m52s 68a4dfec7b590d9ea69b265b Working with 500 / 500 of samples D…" at bounding box center [784, 330] width 1568 height 600
click at [548, 290] on li "Epoch Seconds" at bounding box center [539, 296] width 228 height 17
type input "userDefined|NUMERIC_FLOAT|Epoch Seconds"
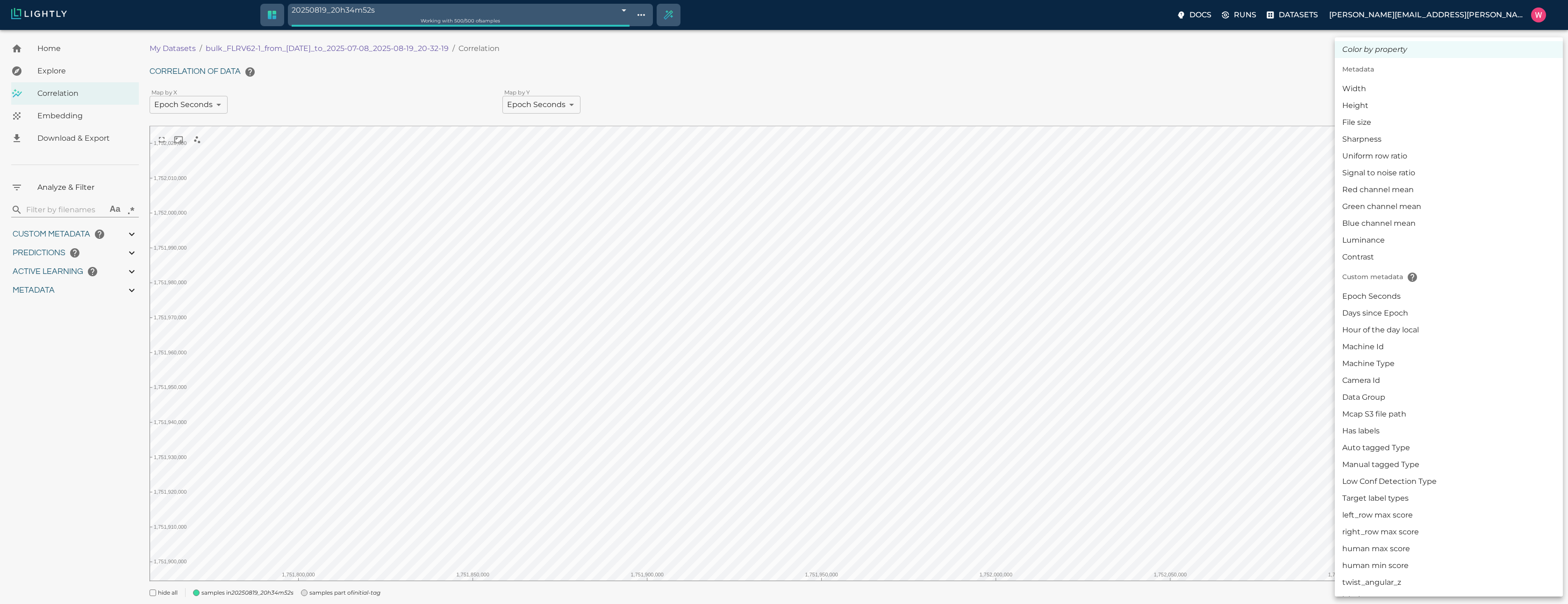
click at [1511, 102] on body "20250819_20h34m52s 68a4dfec7b590d9ea69b265b Working with 500 / 500 of samples D…" at bounding box center [784, 330] width 1568 height 600
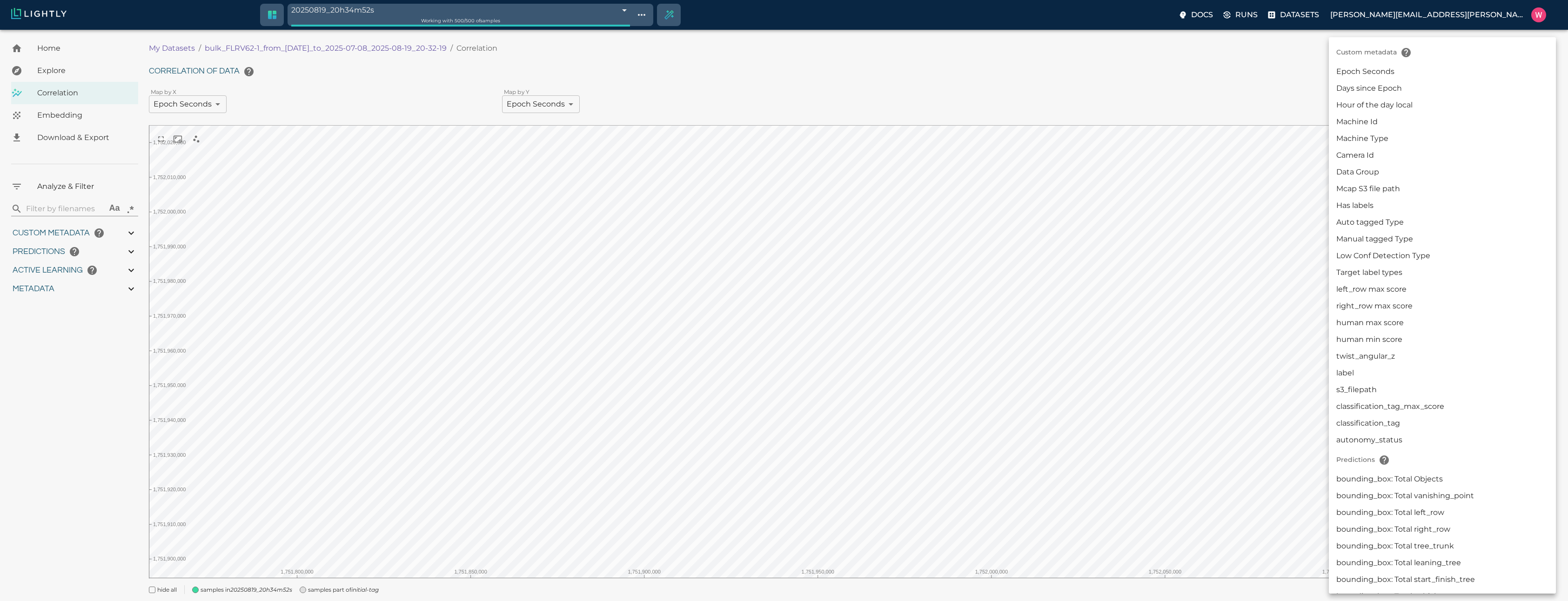
scroll to position [335, 0]
click at [1396, 324] on li "autonomy_status" at bounding box center [1442, 328] width 227 height 17
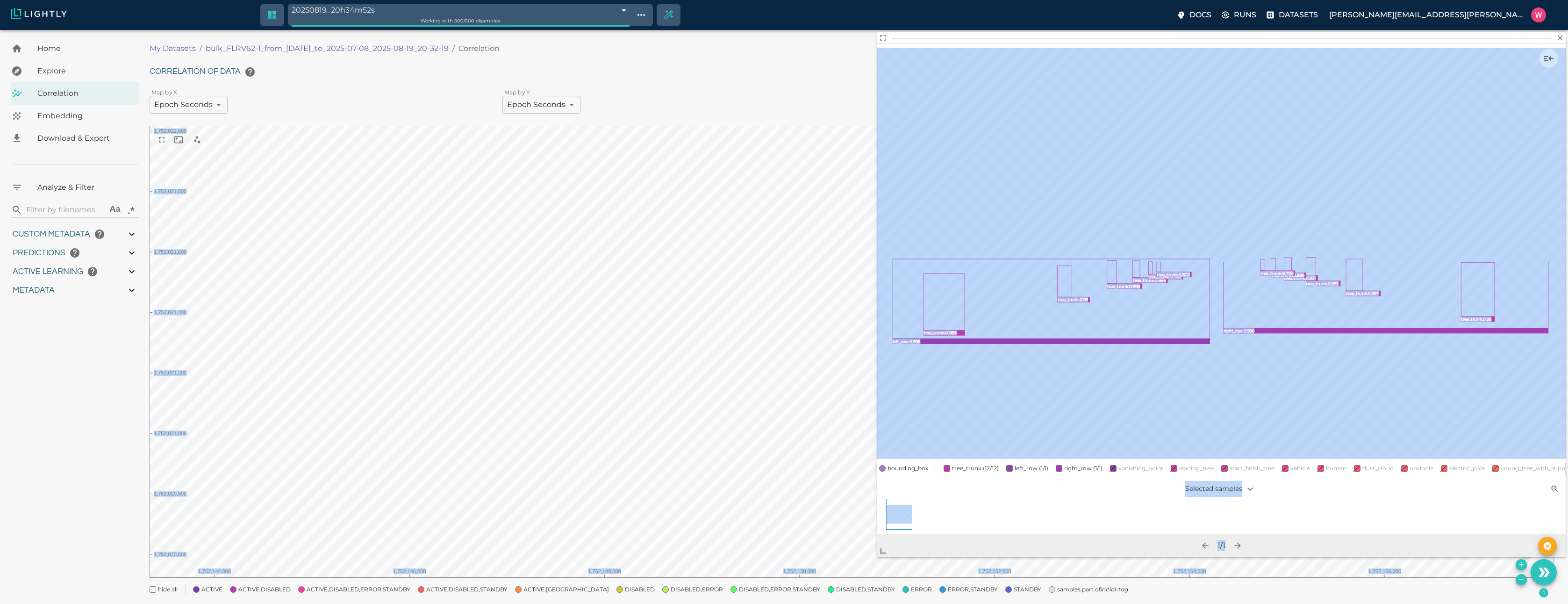
click at [858, 570] on body "20250819_20h34m52s 68a4dfec7b590d9ea69b265b Working with 500 / 500 of samples D…" at bounding box center [784, 328] width 1568 height 597
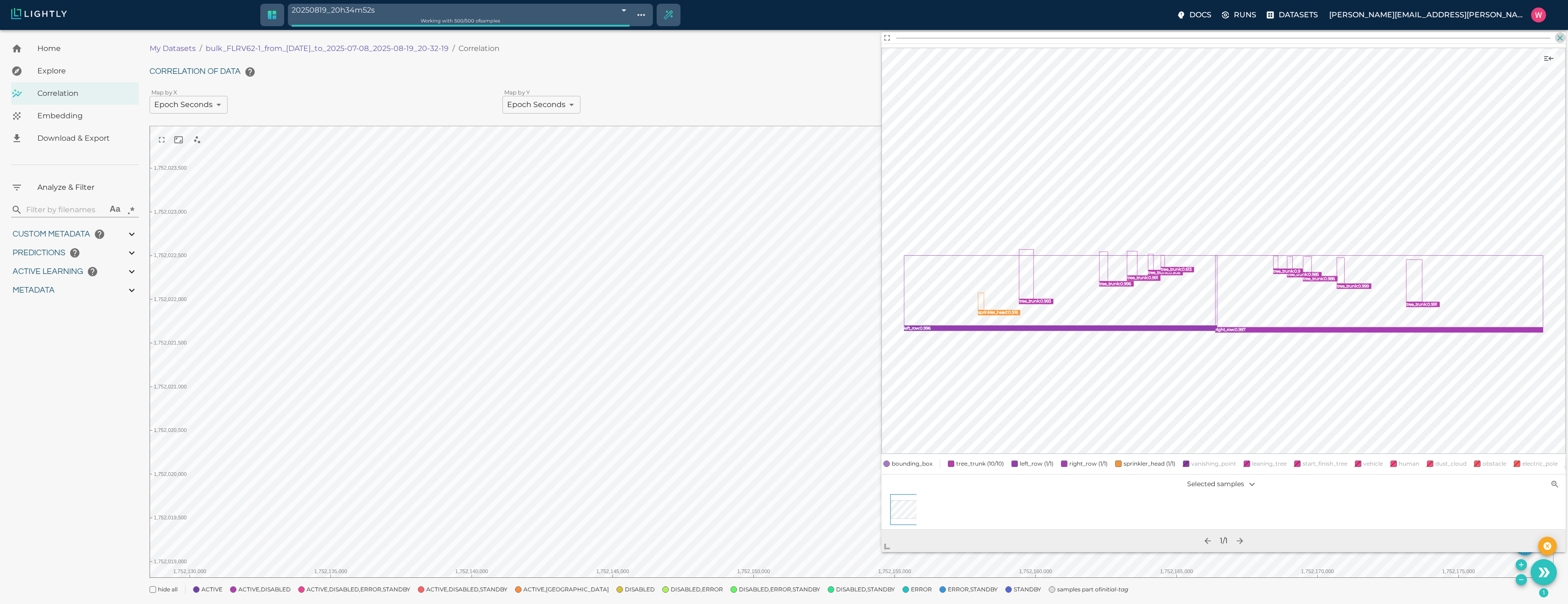
click at [1560, 37] on icon "button" at bounding box center [1560, 37] width 6 height 6
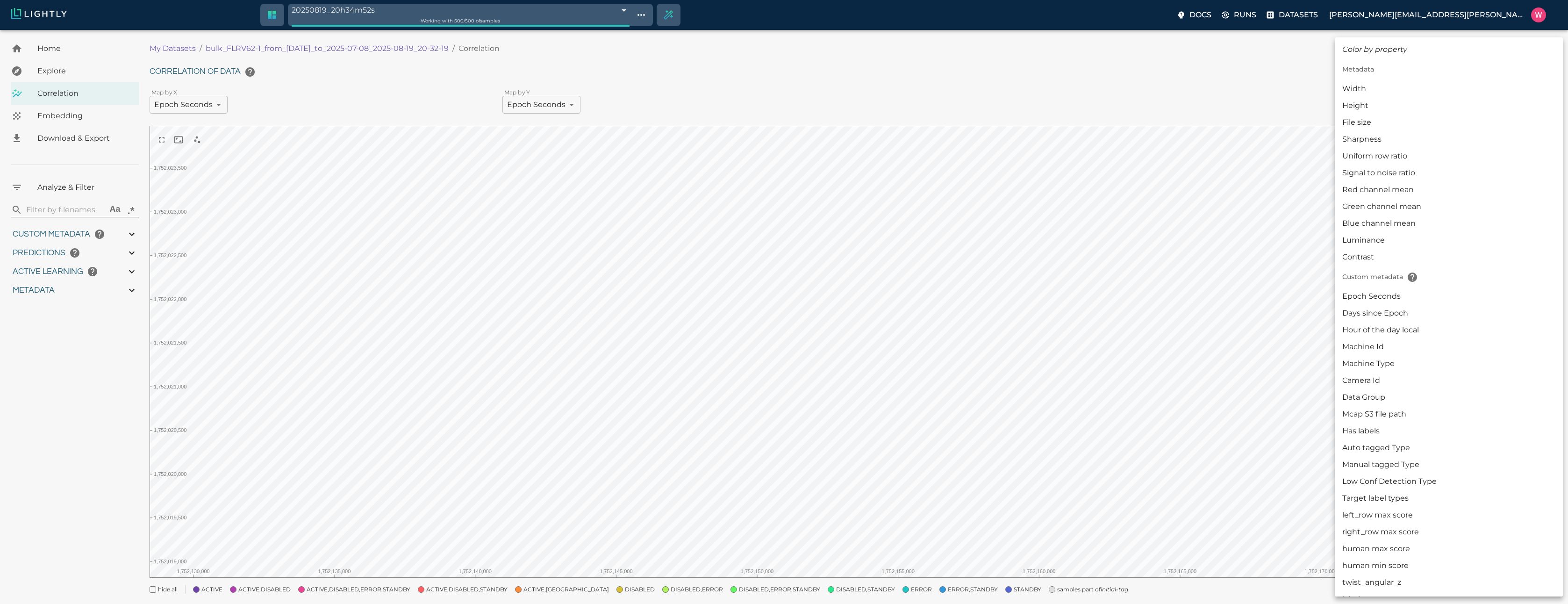
click at [1487, 104] on body "20250819_20h34m52s 68a4dfec7b590d9ea69b265b Working with 500 / 500 of samples D…" at bounding box center [784, 328] width 1568 height 597
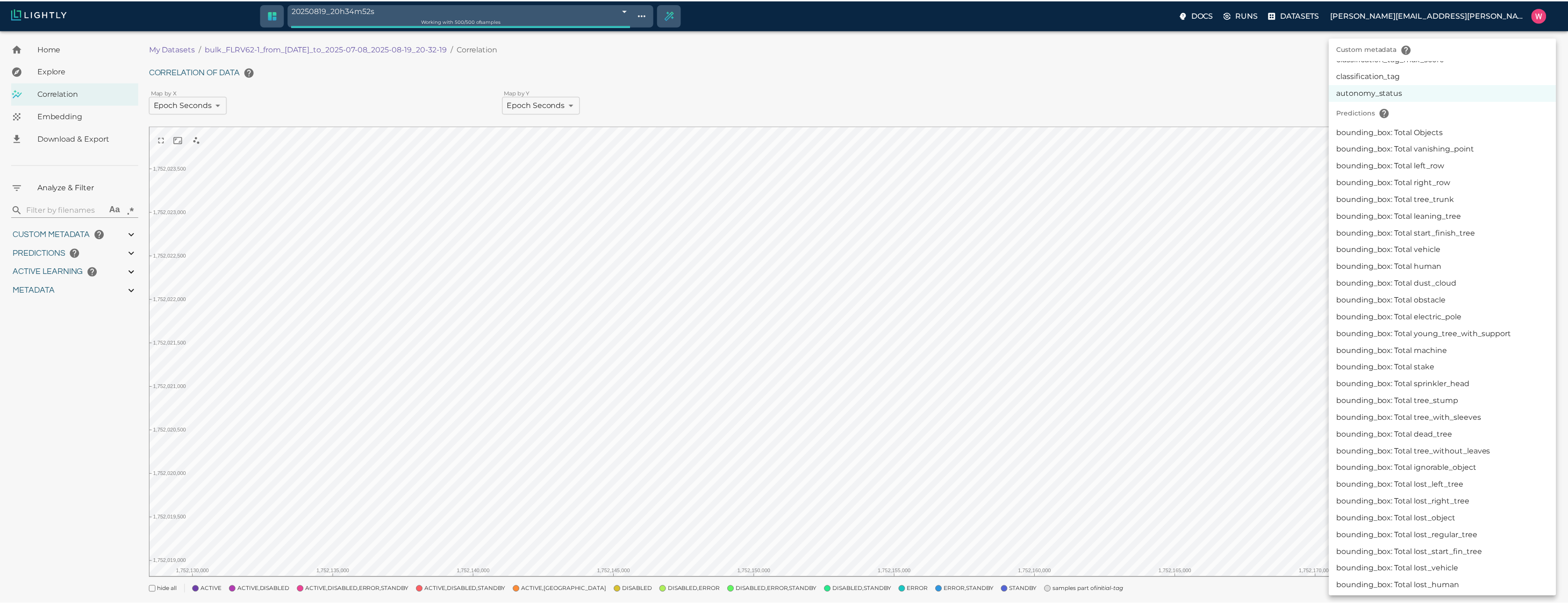
scroll to position [350, 0]
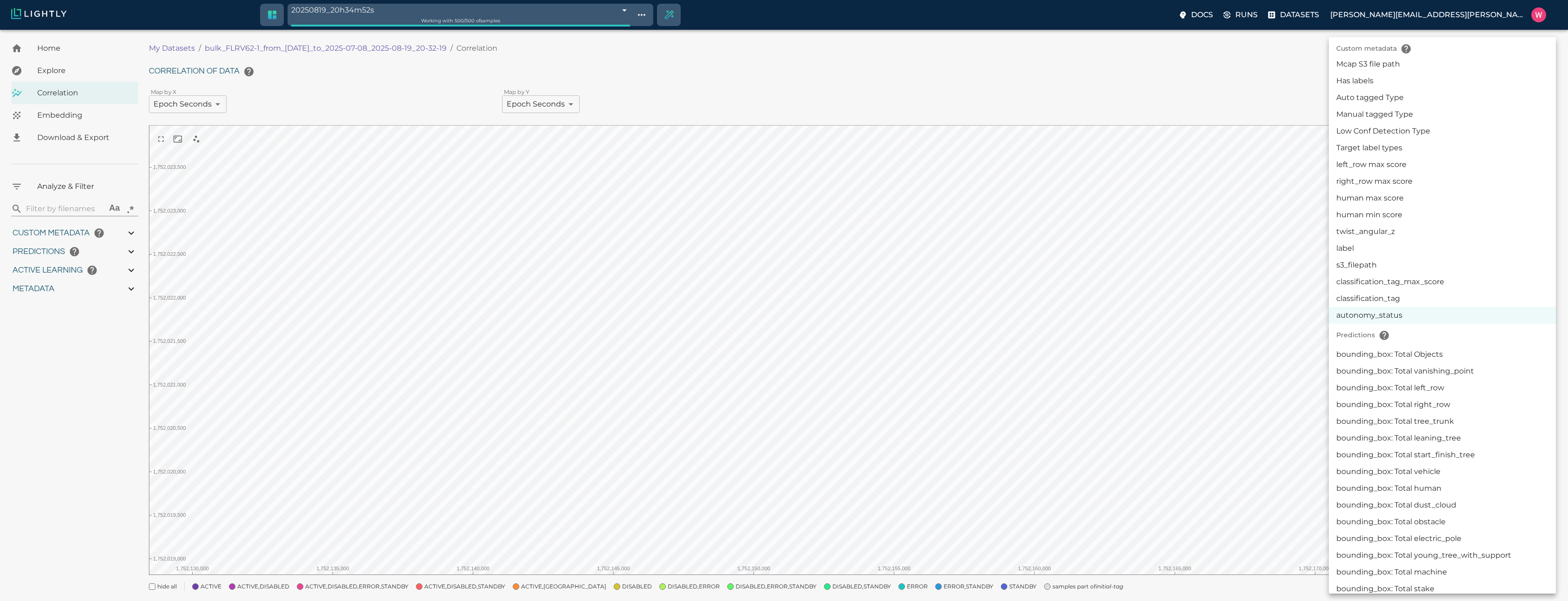
click at [1402, 119] on li "Manual tagged Type" at bounding box center [1442, 114] width 227 height 17
type input "userDefined|CATEGORICAL_STRING|Manual tagged Type"
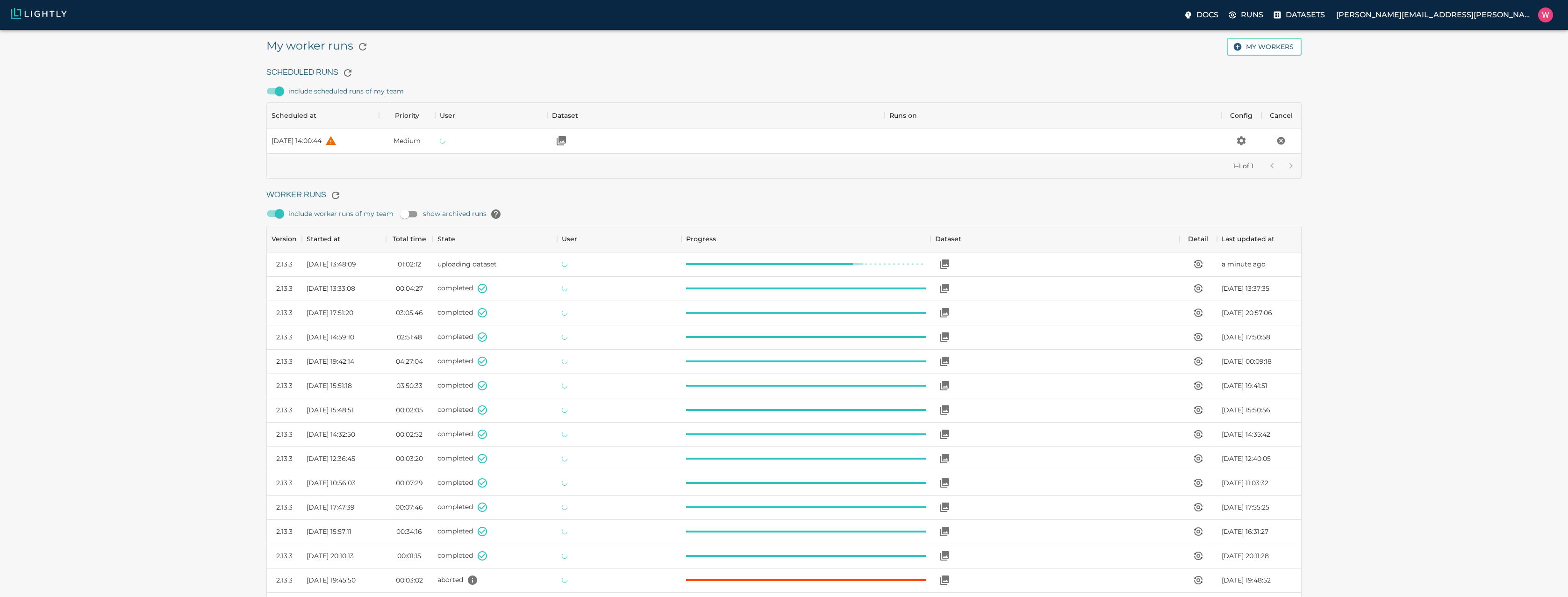
scroll to position [627, 1028]
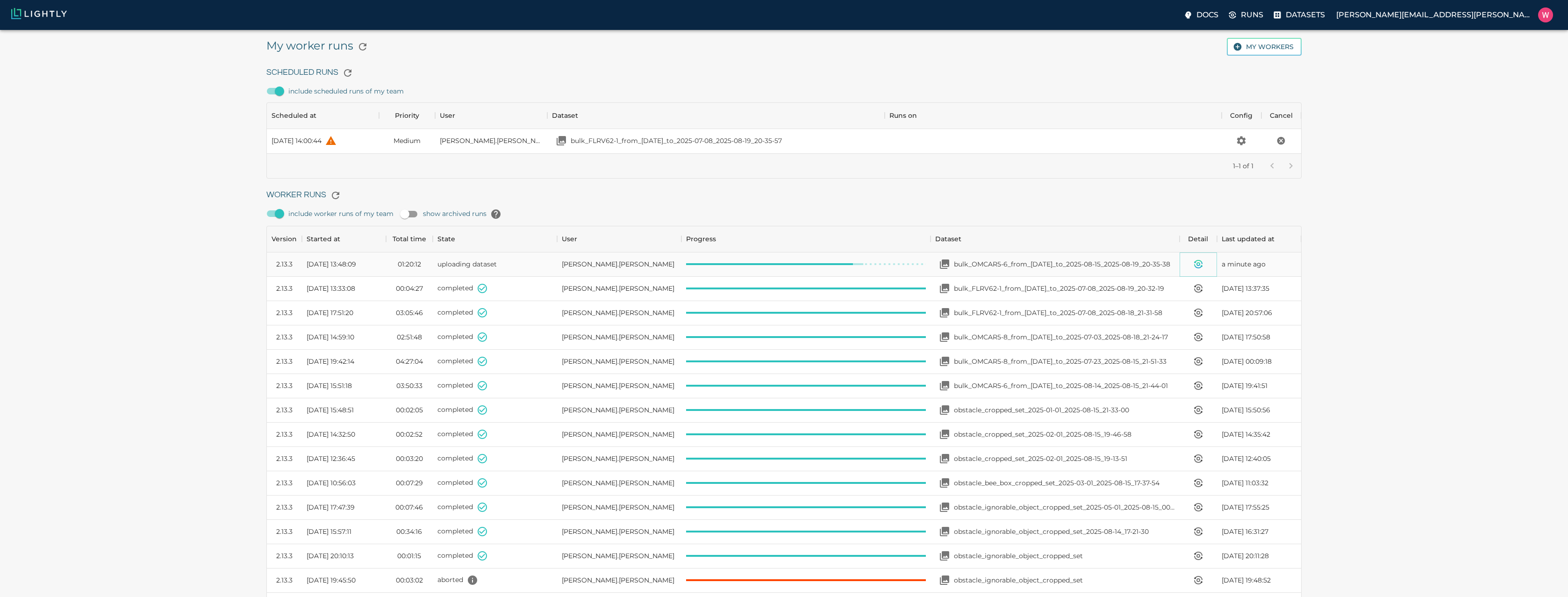
click at [1201, 261] on icon "View worker run detail" at bounding box center [1198, 262] width 7 height 3
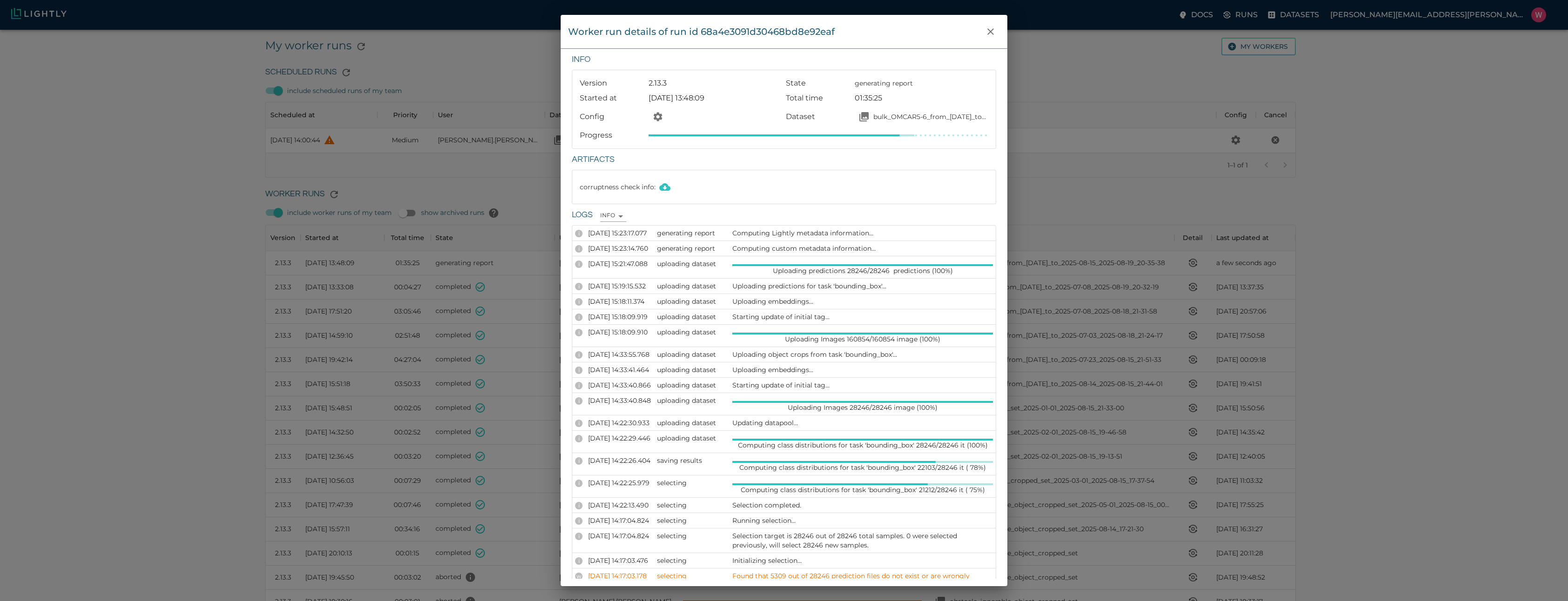
click at [1073, 141] on div "Worker run details of run id 68a4e3091d30468bd8e92eaf Info Version 2.13.3 State…" at bounding box center [784, 300] width 1568 height 601
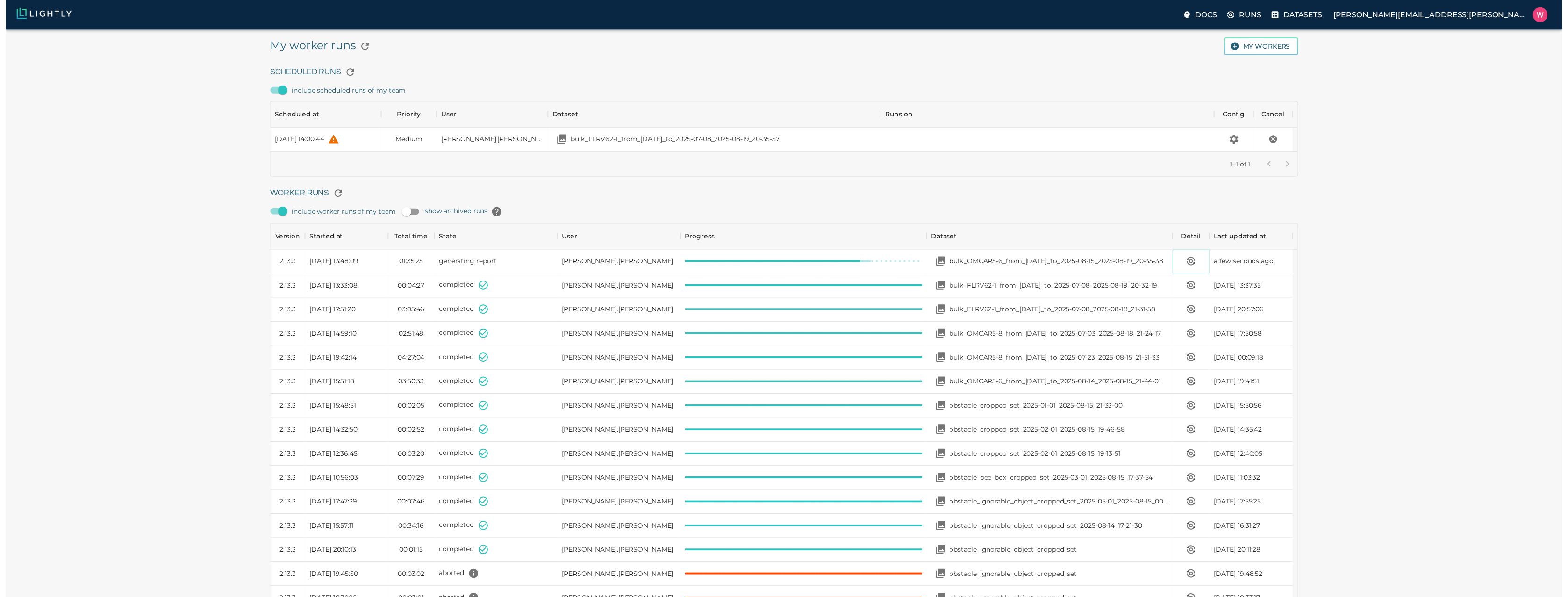
scroll to position [7, 7]
